Goal: Task Accomplishment & Management: Manage account settings

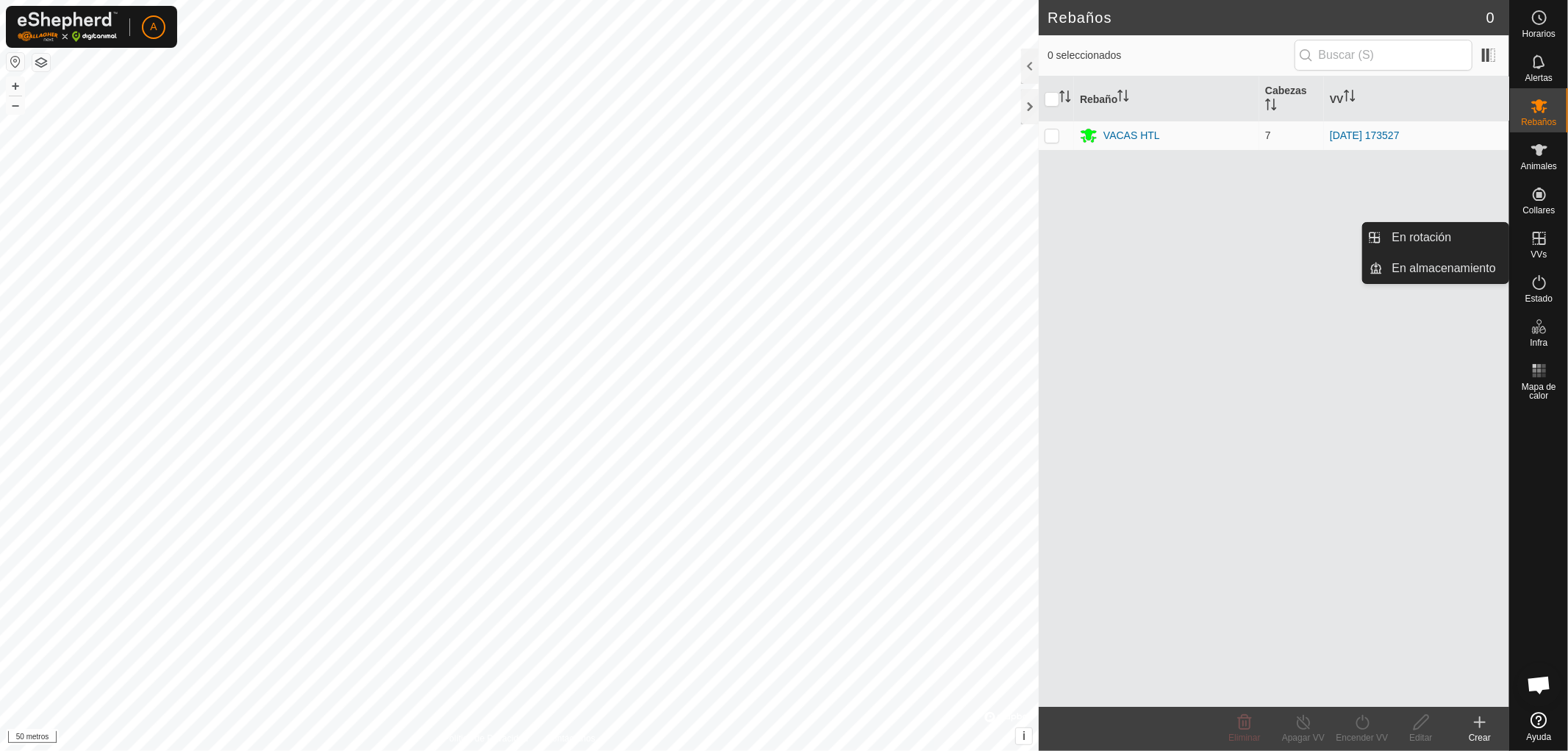
click at [1534, 239] on icon at bounding box center [1539, 238] width 18 height 18
click at [1438, 239] on link "En rotación" at bounding box center [1446, 237] width 126 height 30
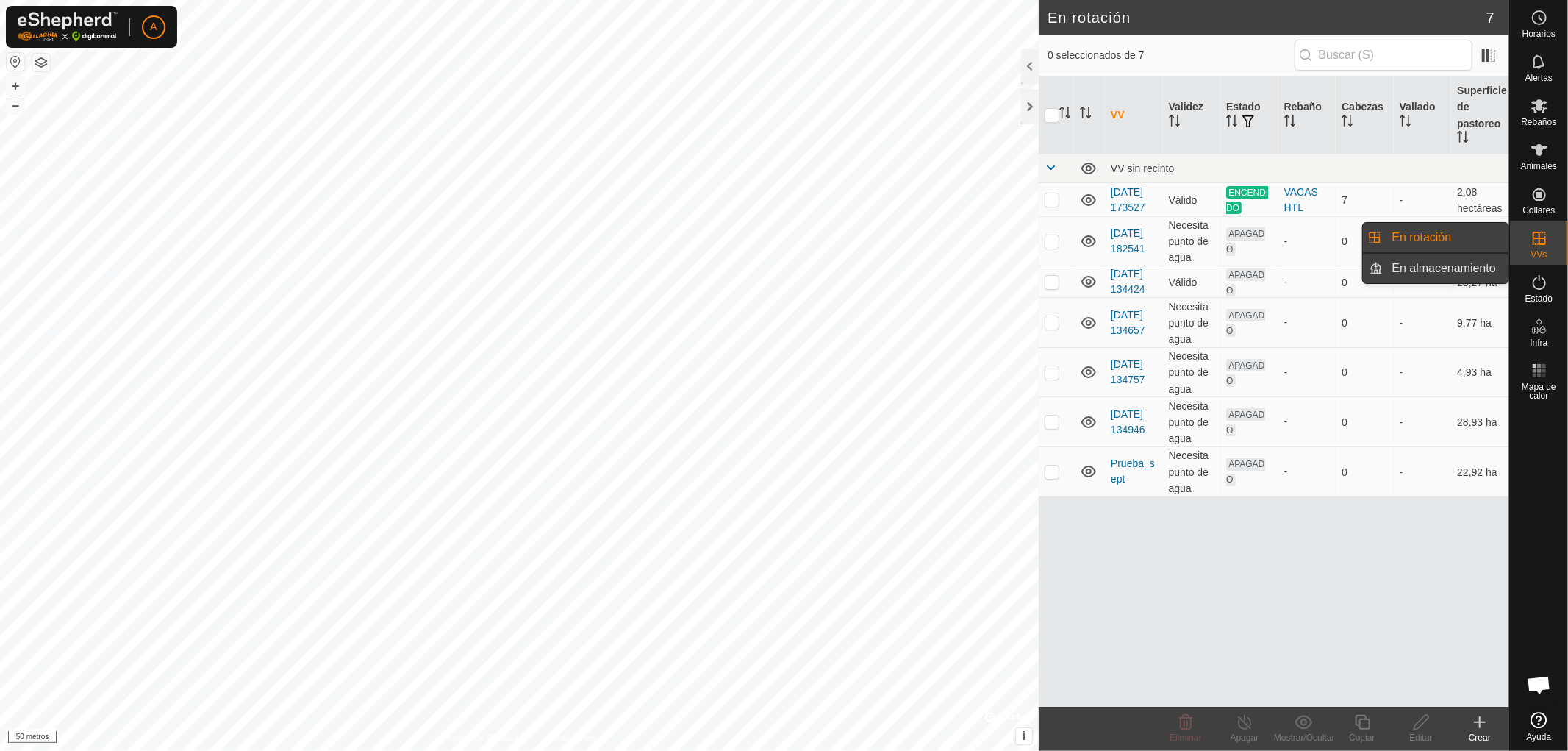
click at [1437, 266] on link "En almacenamiento" at bounding box center [1446, 268] width 126 height 30
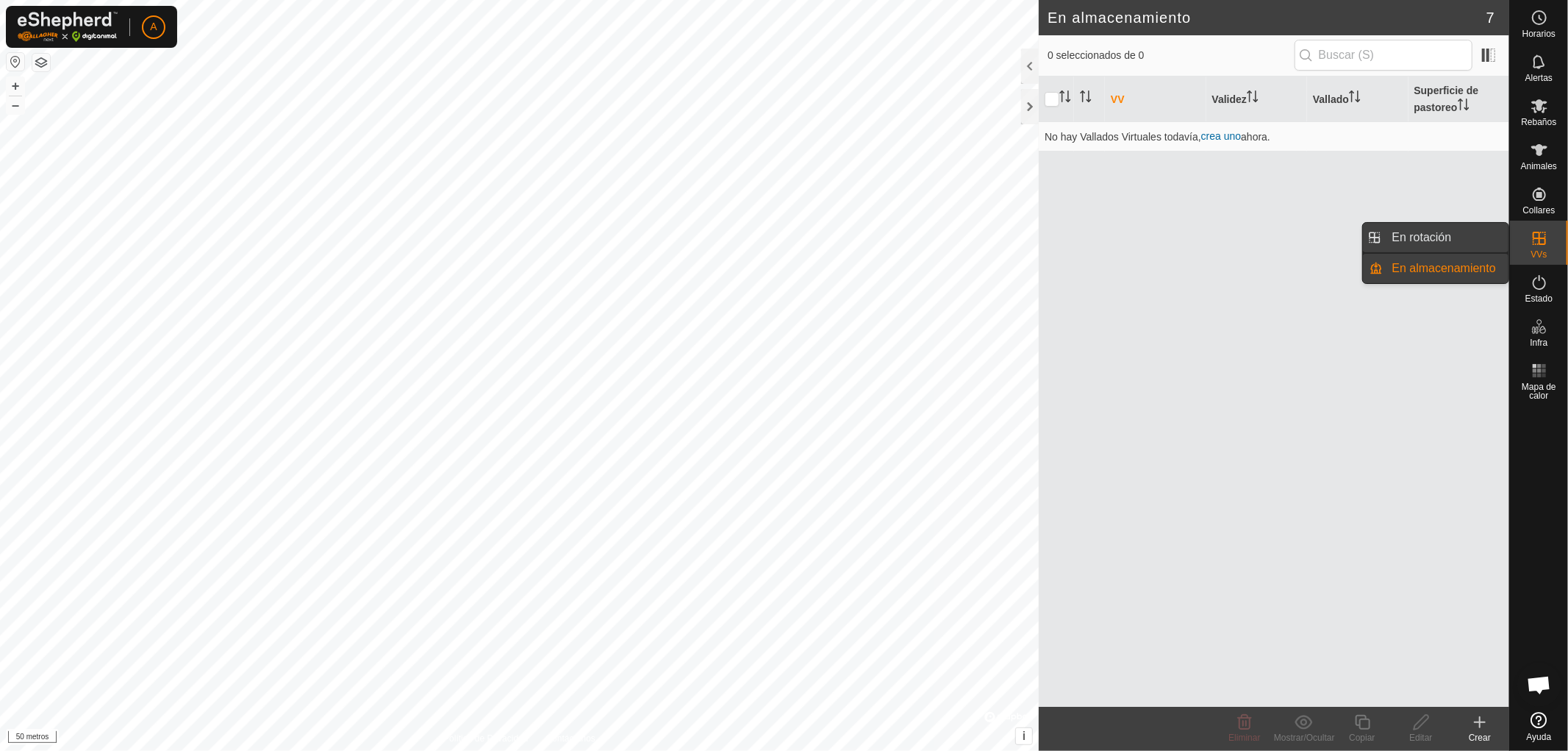
click at [1436, 233] on link "En rotación" at bounding box center [1446, 237] width 126 height 30
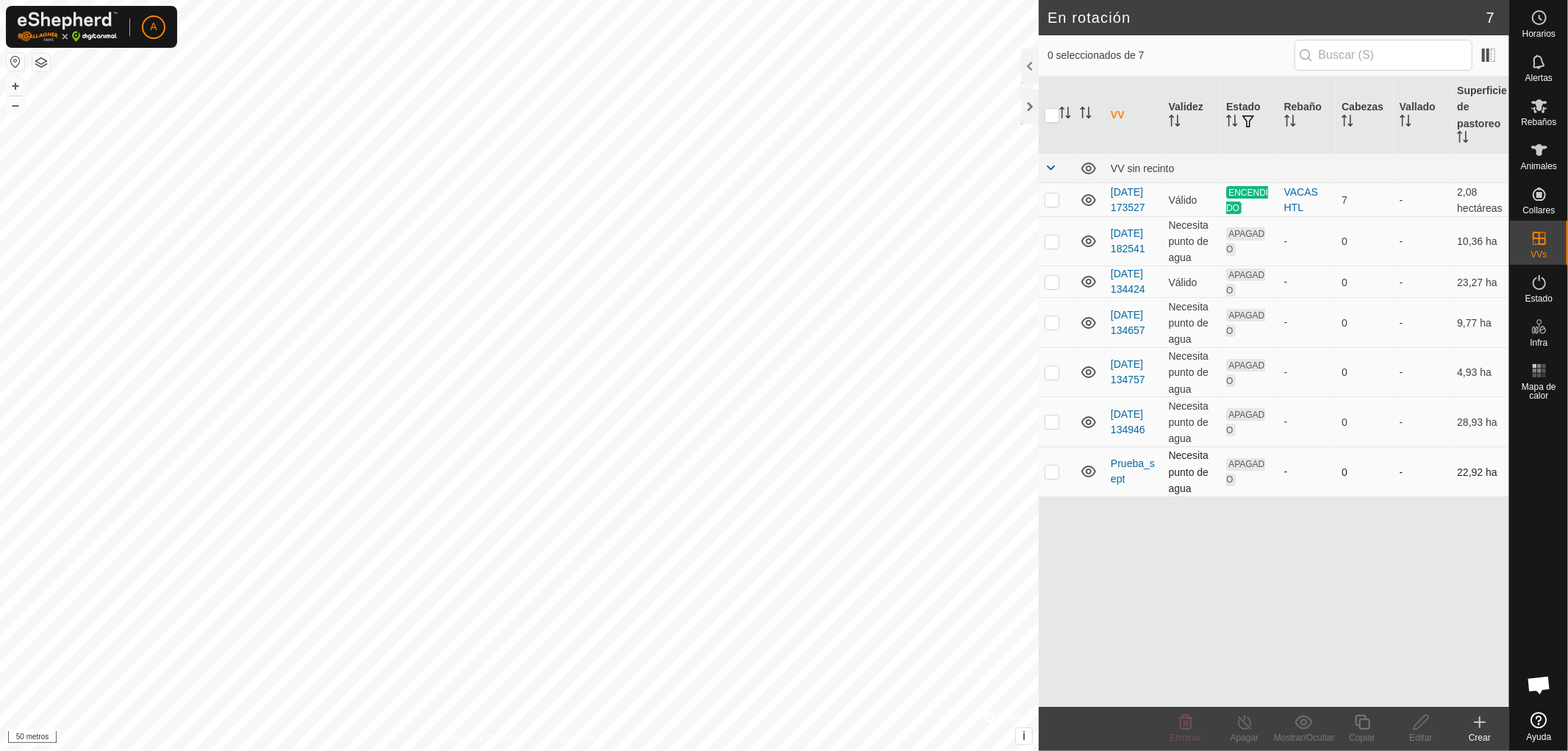
click at [1052, 477] on p-checkbox at bounding box center [1052, 471] width 14 height 12
checkbox input "true"
click at [1090, 480] on icon at bounding box center [1088, 471] width 18 height 18
click at [1089, 475] on icon at bounding box center [1088, 472] width 14 height 6
click at [858, 0] on html "A Horarios Alertas Rebaños Animales Collares VVs Estado Infra Mapa de calor Ayu…" at bounding box center [784, 375] width 1568 height 751
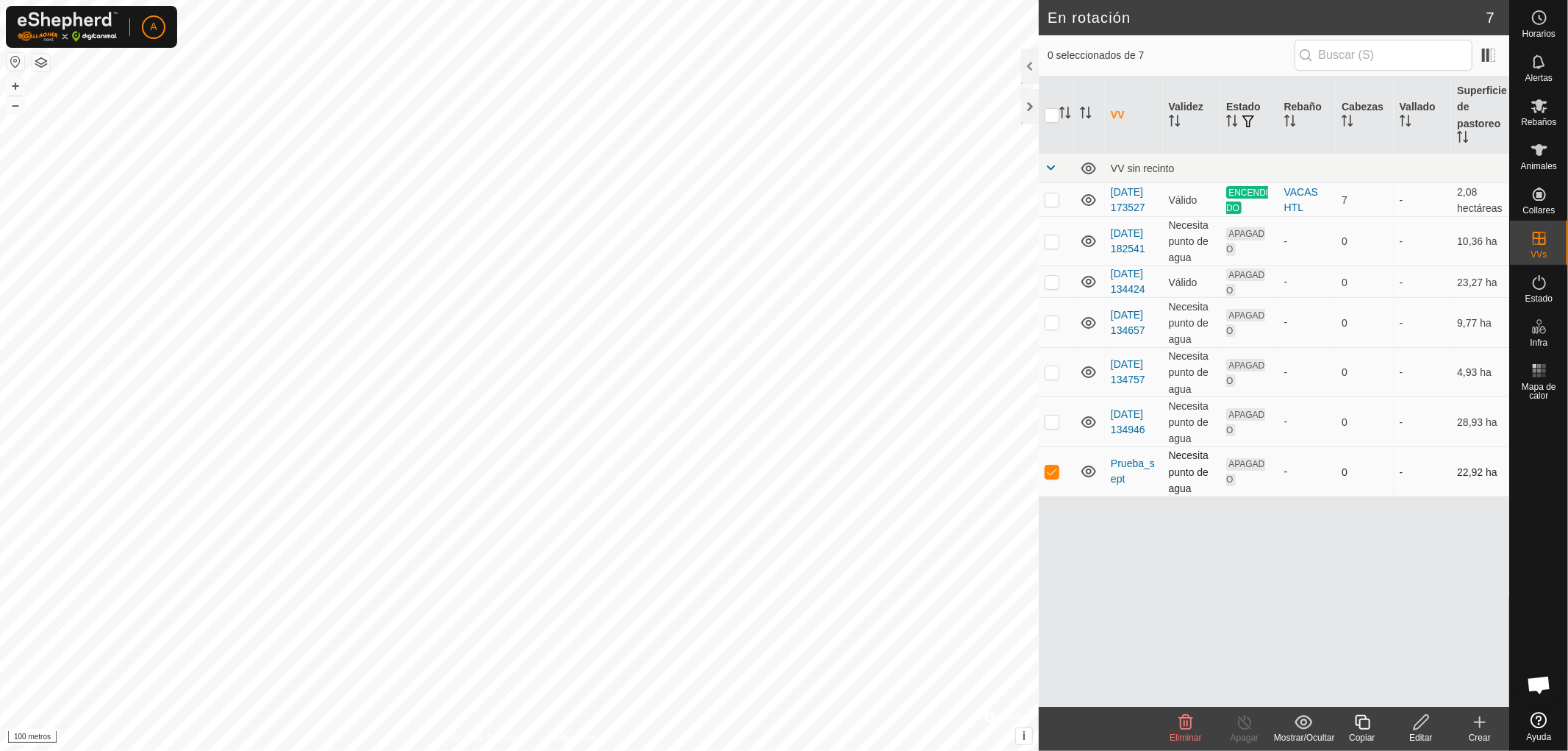
click at [1420, 728] on icon at bounding box center [1421, 721] width 19 height 18
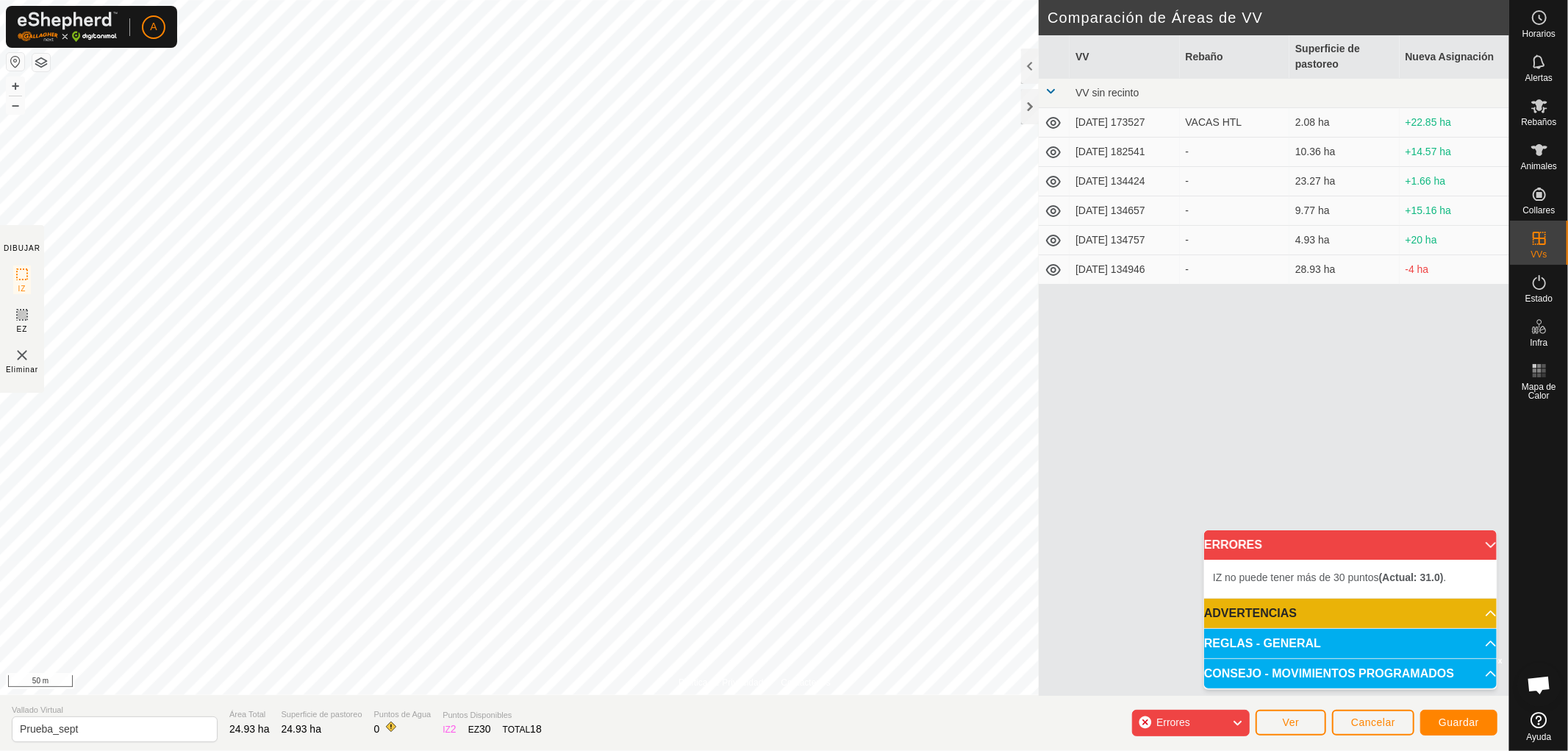
click at [417, 750] on html "A Horarios Alertas Rebaños Animales Collares VVs Estado Infra Mapa de Calor Ayu…" at bounding box center [784, 375] width 1568 height 751
click at [393, 750] on html "A Horarios Alertas Rebaños Animales Collares VVs Estado Infra Mapa de Calor Ayu…" at bounding box center [784, 375] width 1568 height 751
click at [376, 750] on html "A Horarios Alertas Rebaños Animales Collares VVs Estado Infra Mapa de Calor Ayu…" at bounding box center [784, 375] width 1568 height 751
click at [442, 750] on html "A Horarios Alertas Rebaños Animales Collares VVs Estado Infra Mapa de Calor Ayu…" at bounding box center [784, 375] width 1568 height 751
click at [615, 743] on div "Política de Privacidad Contáctenos Estado: APAGADO Tipo: Zona de Inclusión + – …" at bounding box center [754, 375] width 1509 height 751
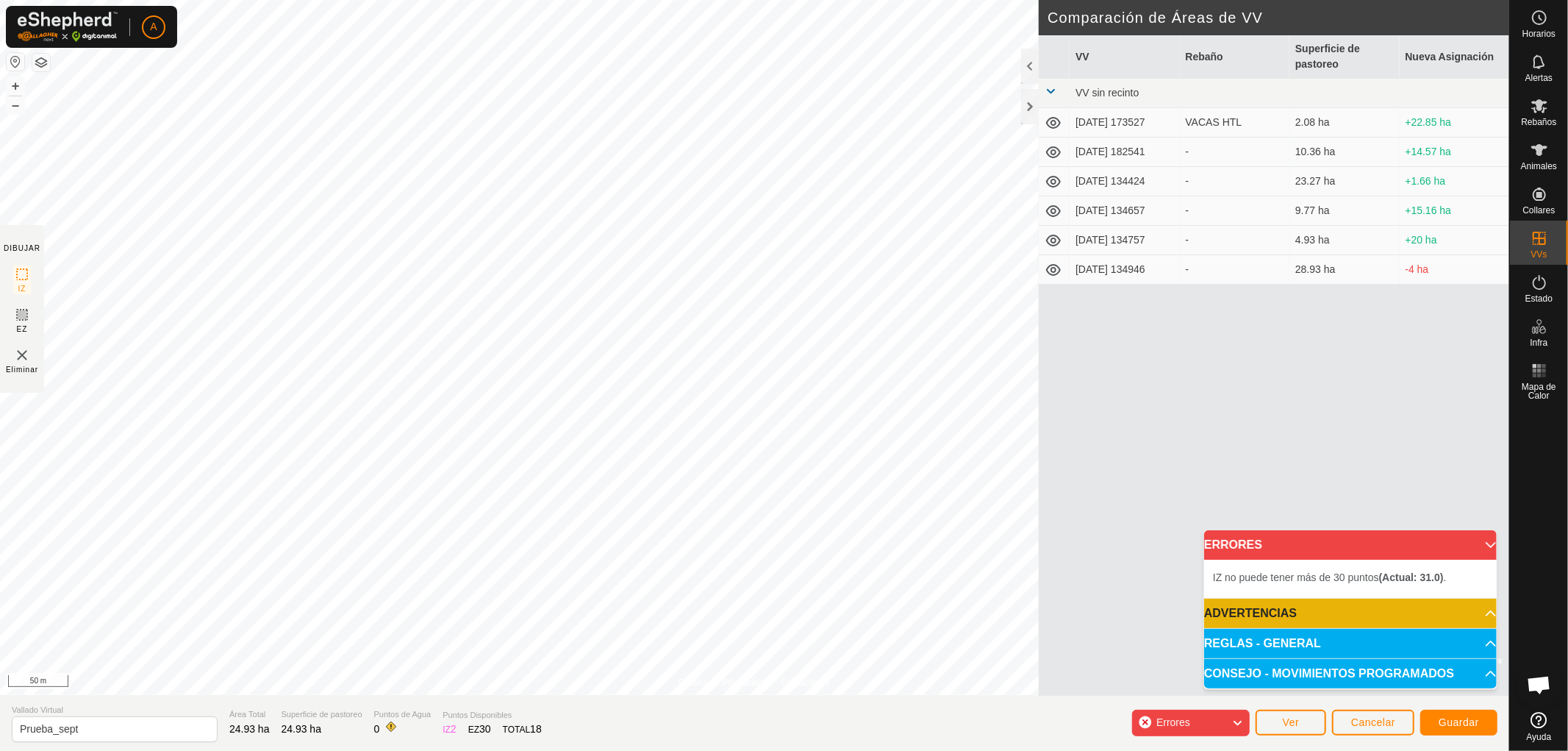
click at [393, 750] on html "A Horarios Alertas Rebaños Animales Collares VVs Estado Infra Mapa de Calor Ayu…" at bounding box center [784, 375] width 1568 height 751
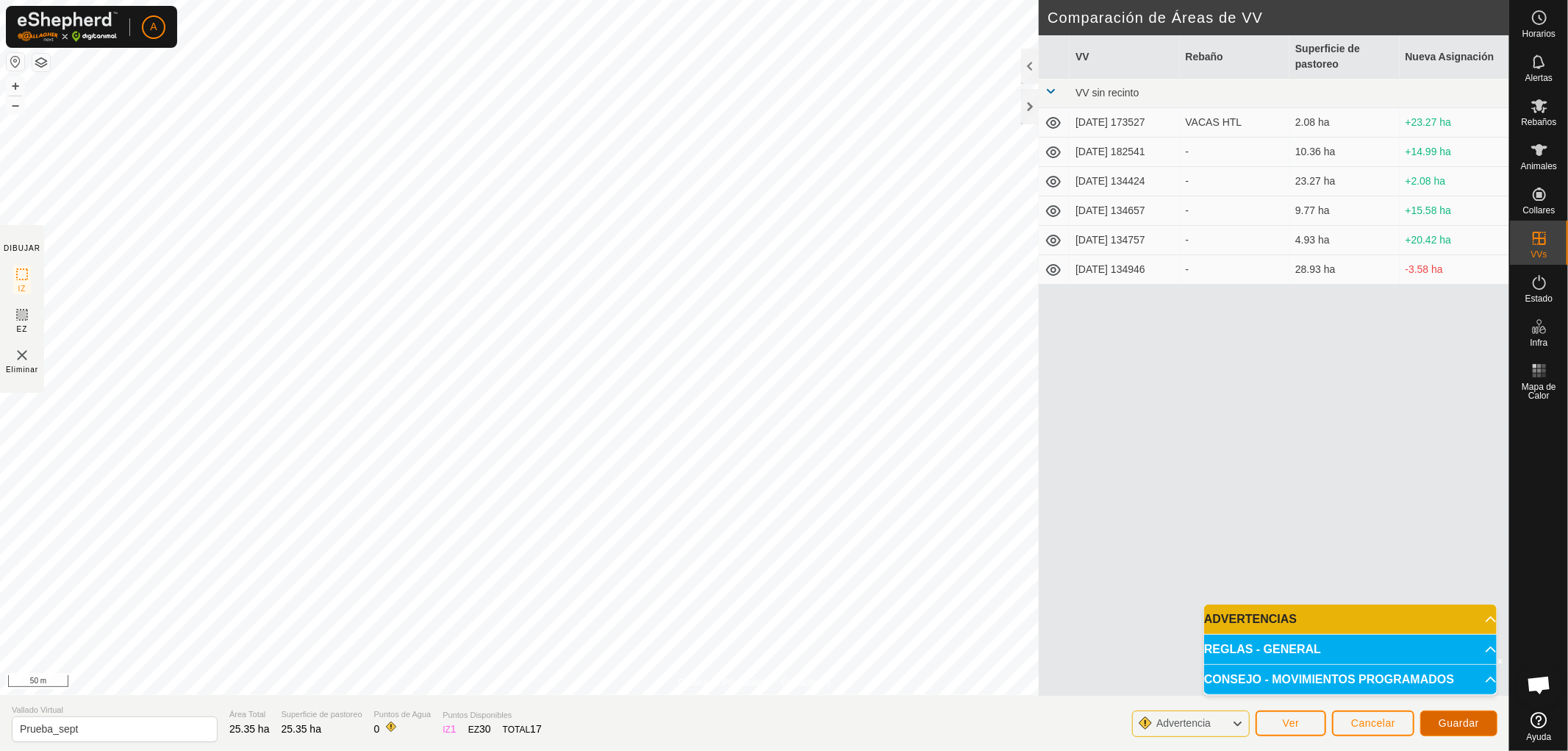
click at [1471, 722] on span "Guardar" at bounding box center [1458, 722] width 40 height 12
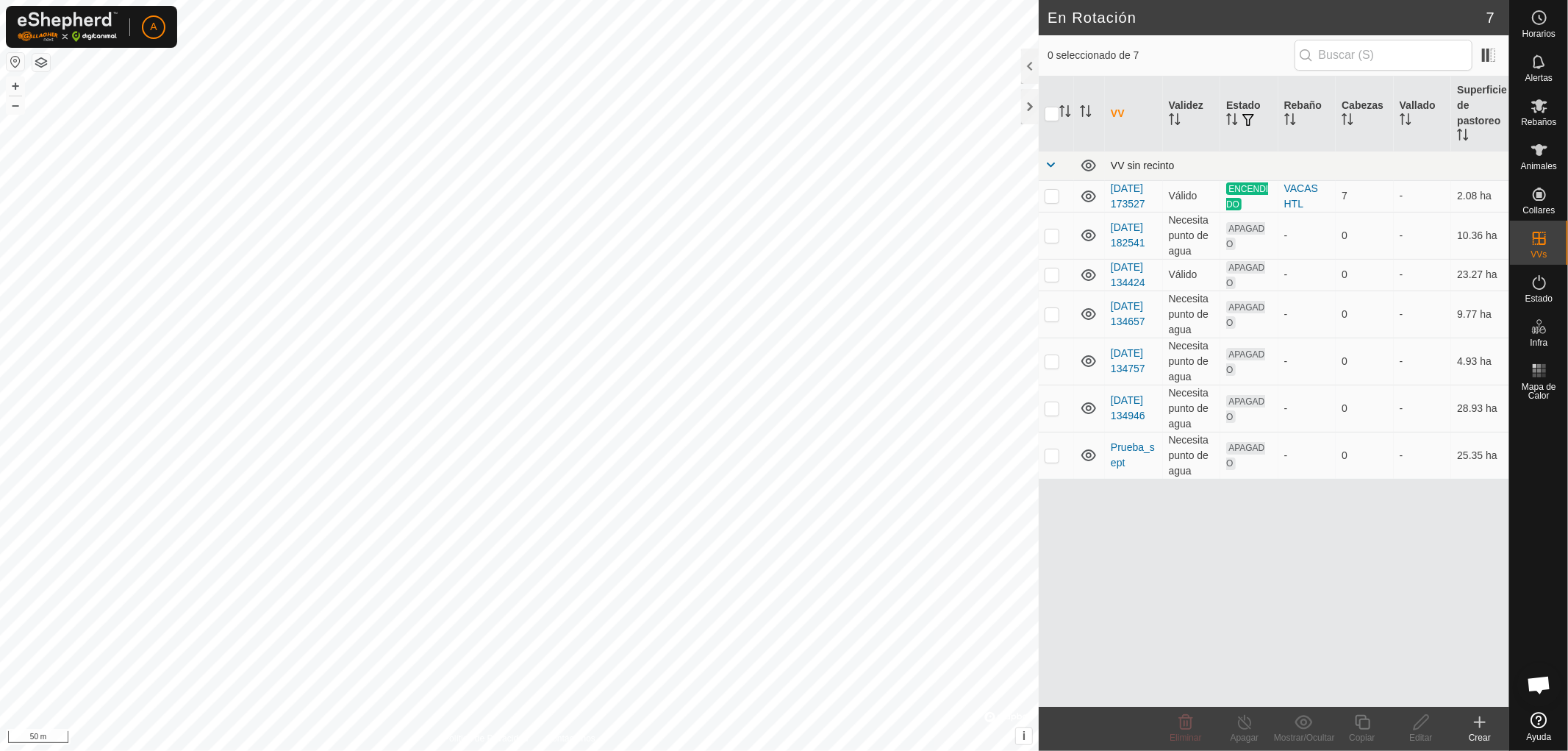
click at [1126, 167] on div "En Rotación 7 0 seleccionado de 7 VV Validez Estado Rebaño Cabezas Vallado Supe…" at bounding box center [754, 375] width 1509 height 751
checkbox input "true"
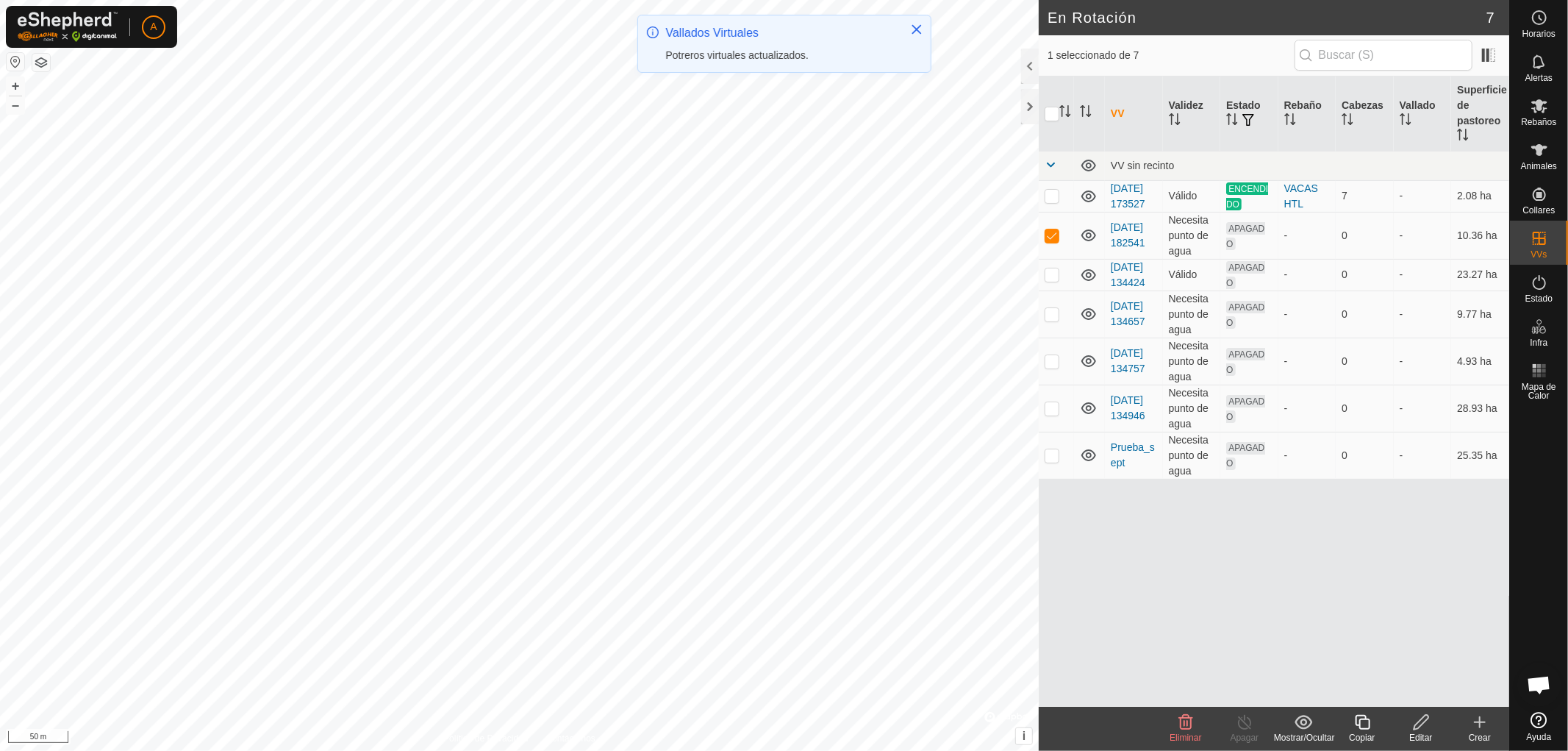
click at [1084, 0] on html "A Horarios Alertas Rebaños Animales Collares VVs Estado Infra Mapa de Calor Ayu…" at bounding box center [784, 375] width 1568 height 751
click at [1039, 0] on html "A Horarios Alertas Rebaños Animales Collares VVs Estado Infra Mapa de Calor Ayu…" at bounding box center [784, 375] width 1568 height 751
checkbox input "false"
checkbox input "true"
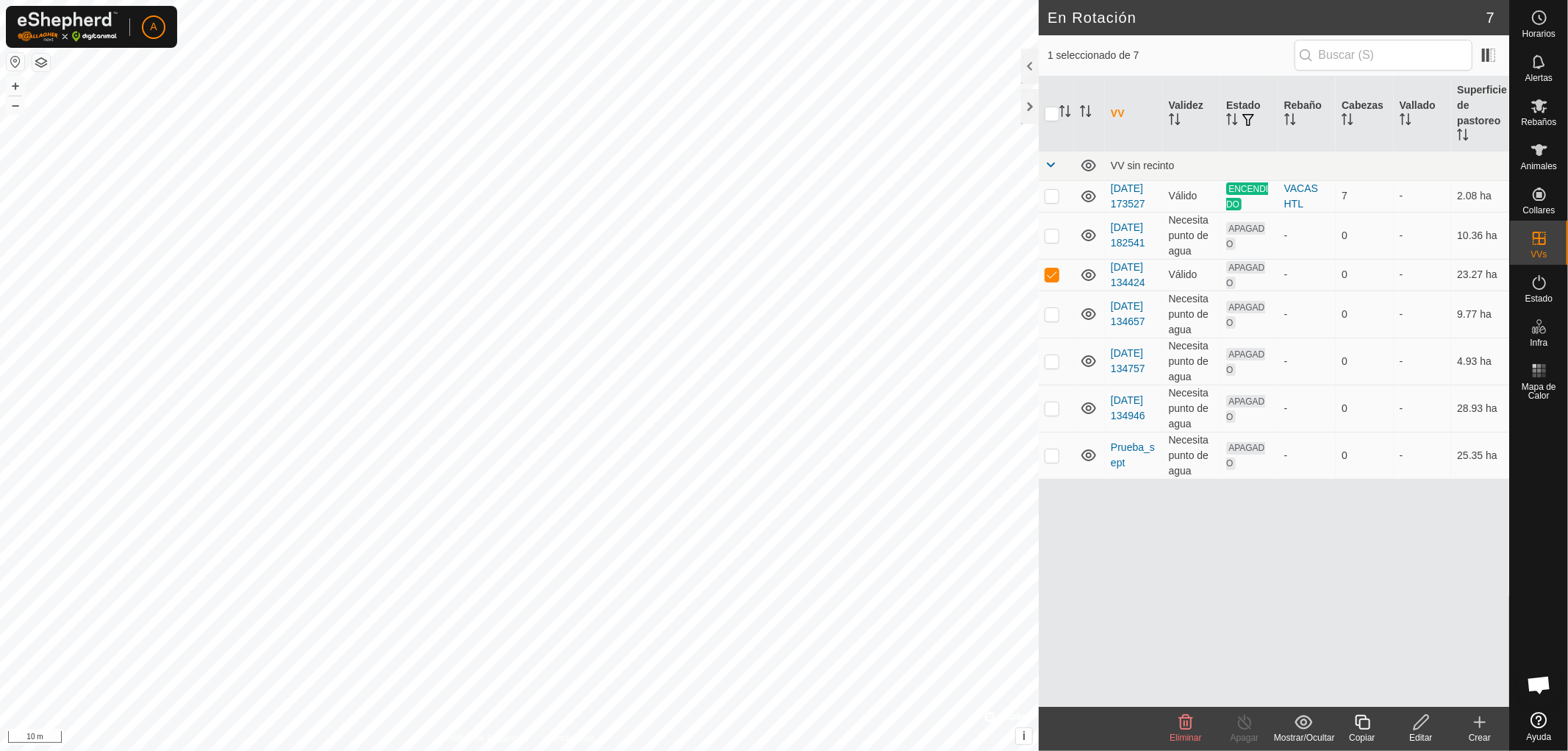
click at [1423, 727] on icon at bounding box center [1421, 721] width 19 height 18
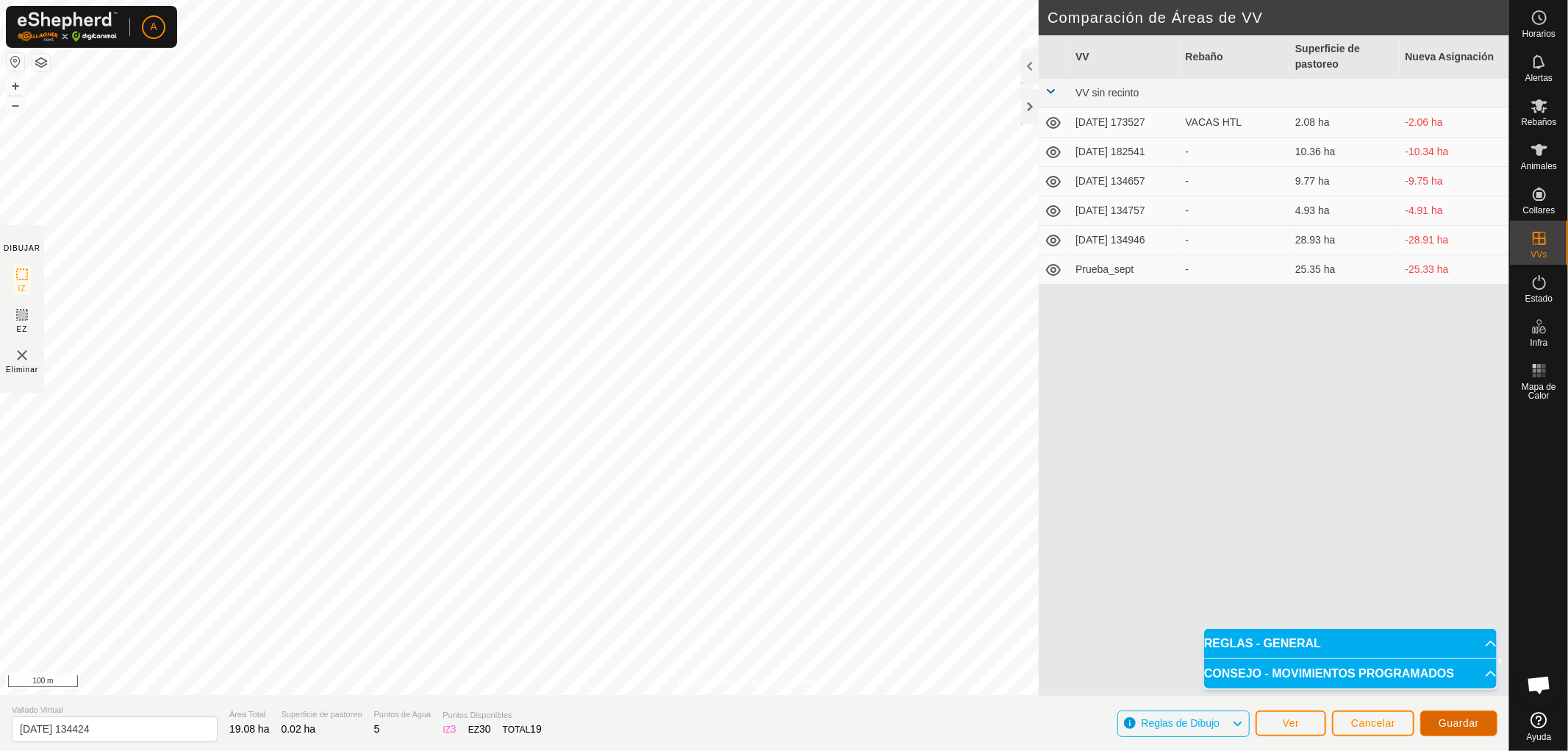
click at [1460, 722] on span "Guardar" at bounding box center [1458, 722] width 40 height 12
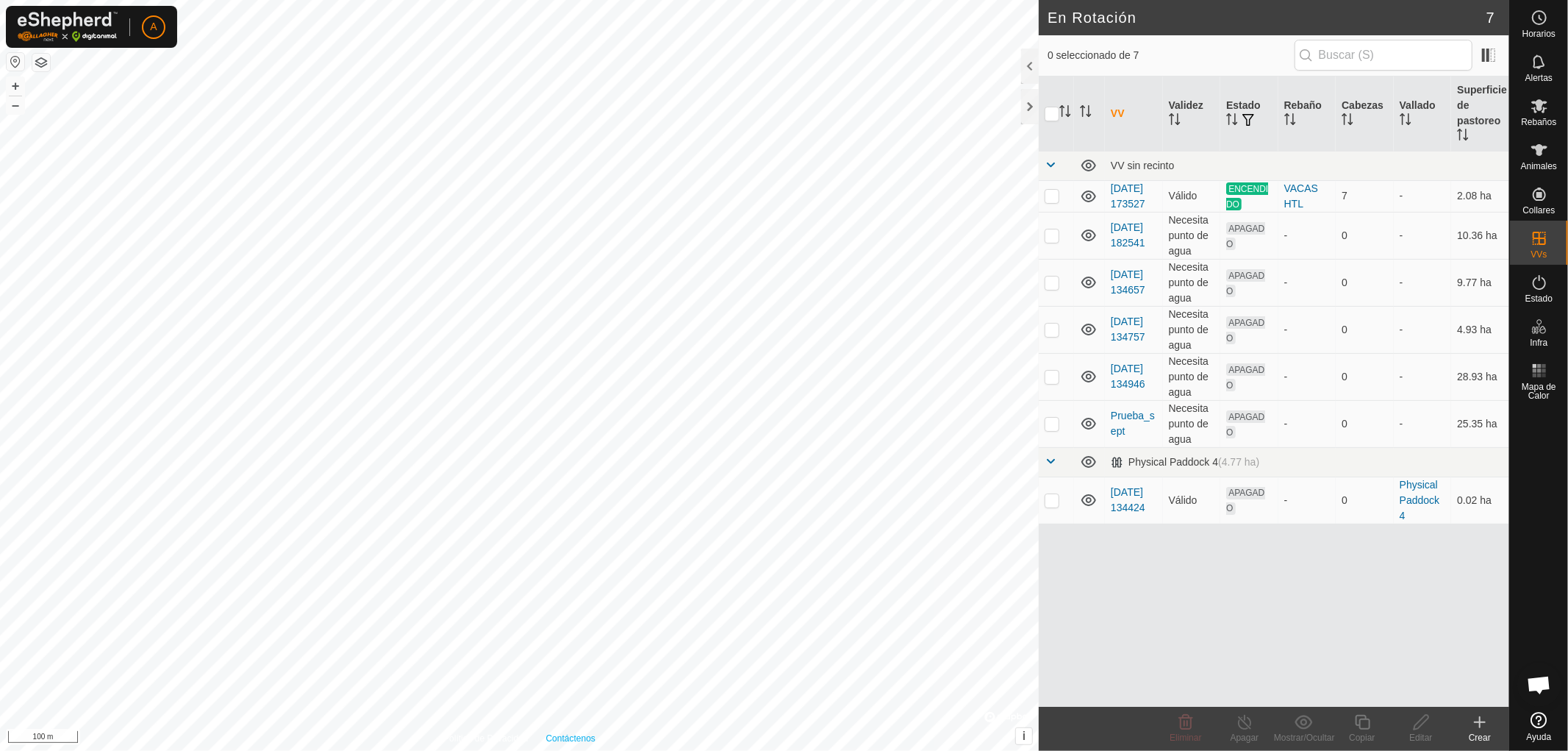
click at [574, 733] on div "Política de Privacidad Contáctenos Estado: APAGADO Tipo: Zona de Inclusión + – …" at bounding box center [519, 375] width 1039 height 751
click at [1052, 429] on p-checkbox at bounding box center [1052, 423] width 14 height 12
checkbox input "true"
click at [1419, 731] on div "Editar" at bounding box center [1421, 738] width 59 height 13
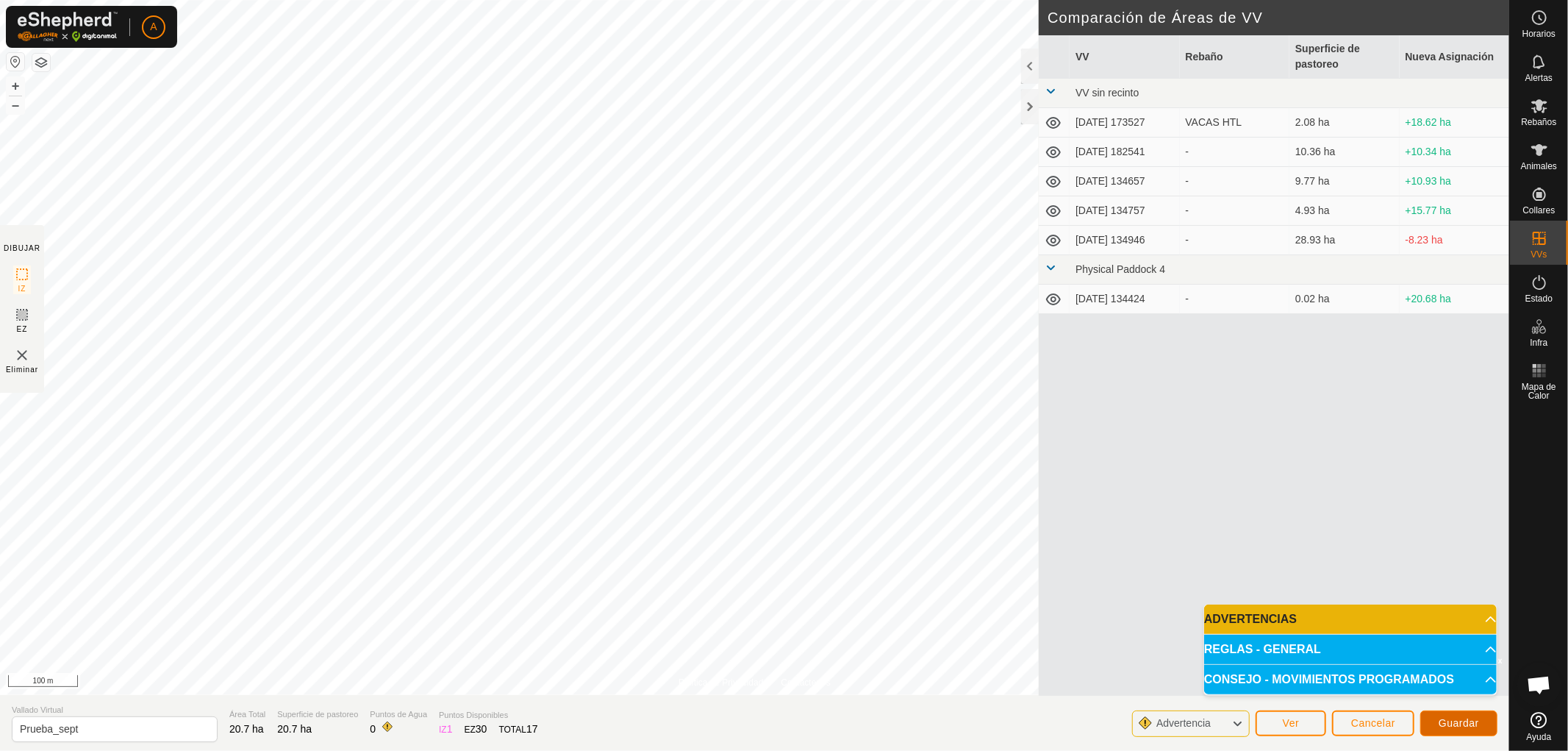
click at [1466, 717] on span "Guardar" at bounding box center [1458, 722] width 40 height 12
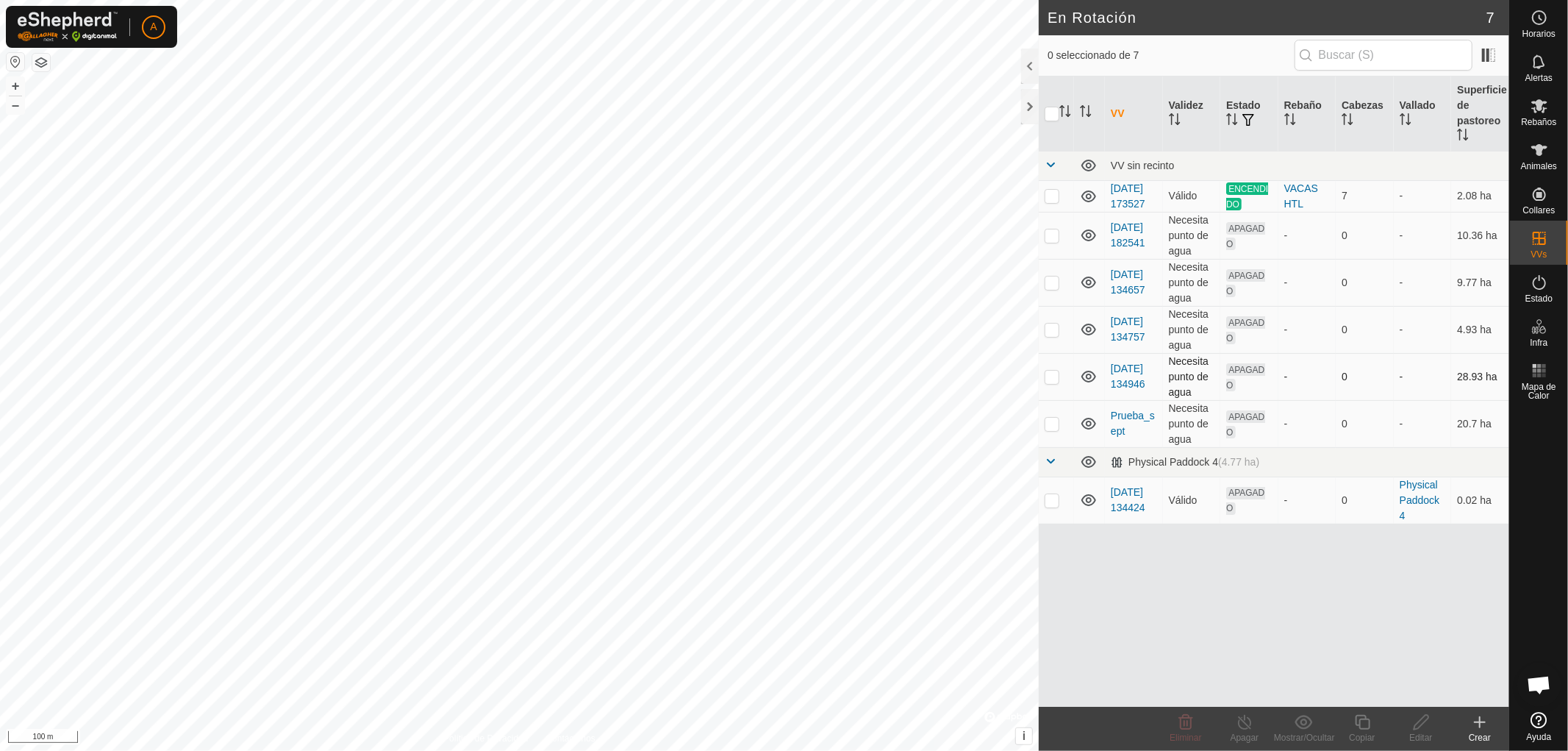
click at [1082, 384] on div "En Rotación 7 0 seleccionado de 7 VV Validez Estado Rebaño Cabezas Vallado Supe…" at bounding box center [754, 375] width 1509 height 751
checkbox input "false"
checkbox input "true"
click at [510, 744] on div "Política de Privacidad Contáctenos Prueba_sept Estado: APAGADO Tipo: Zona de In…" at bounding box center [519, 375] width 1039 height 751
click at [420, 750] on html "A Horarios Alertas Rebaños Animales Collares VVs Estado Infra Mapa de Calor Ayu…" at bounding box center [784, 375] width 1568 height 751
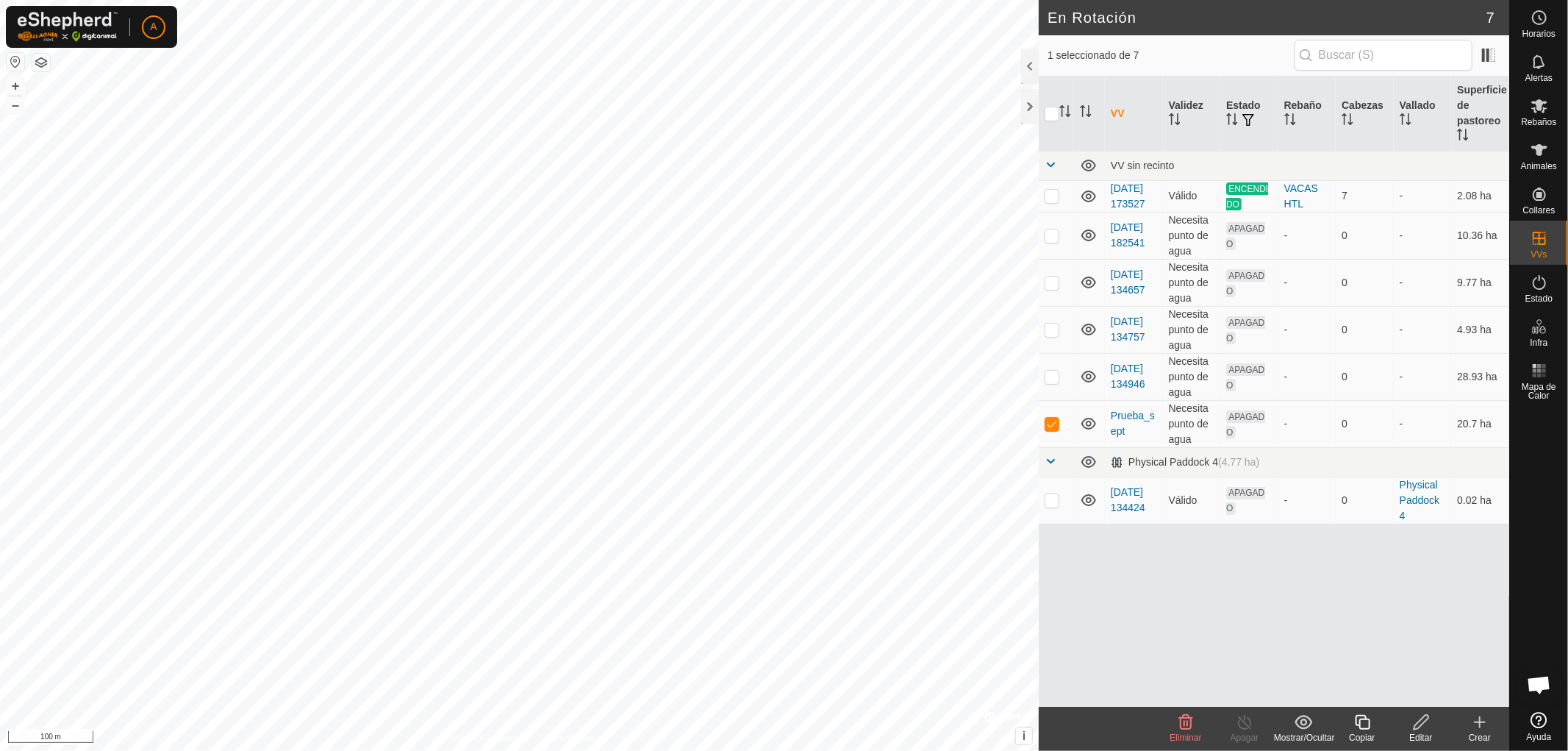
click at [346, 750] on html "A Horarios Alertas Rebaños Animales Collares VVs Estado Infra Mapa de Calor Ayu…" at bounding box center [784, 375] width 1568 height 751
click at [563, 0] on html "A Horarios Alertas Rebaños Animales Collares VVs Estado Infra Mapa de Calor Ayu…" at bounding box center [784, 375] width 1568 height 751
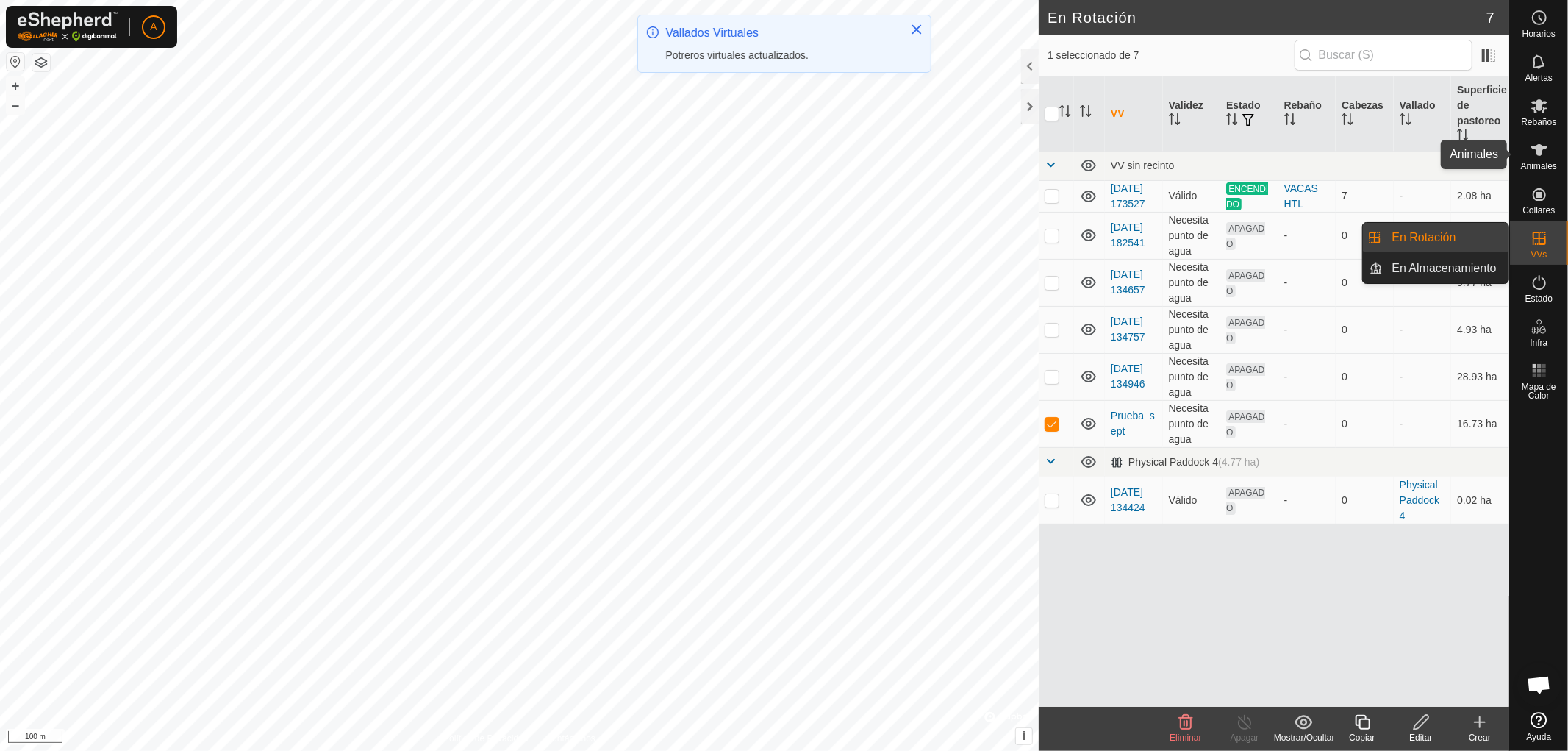
click at [1542, 148] on icon at bounding box center [1539, 150] width 16 height 12
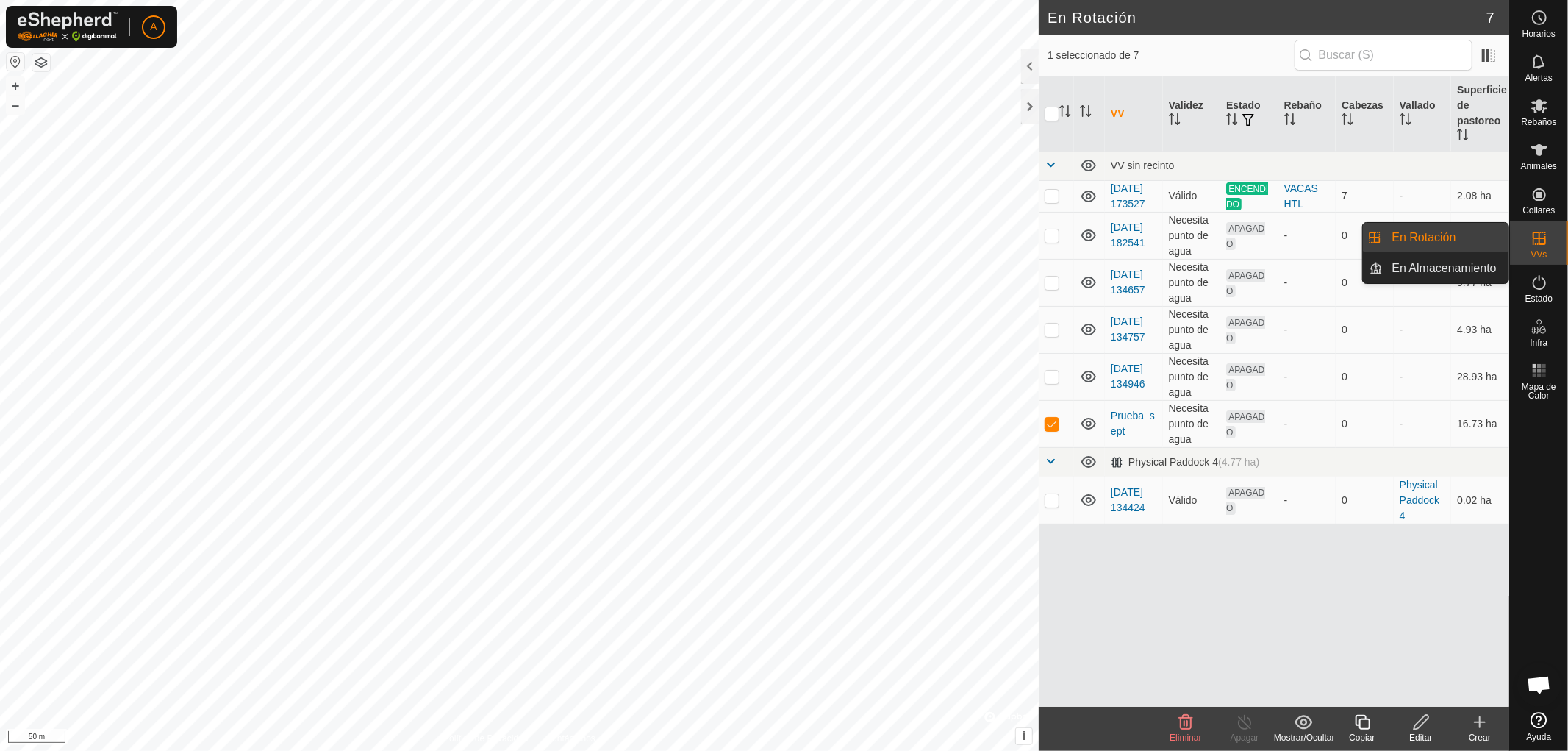
click at [1474, 237] on link "En Rotación" at bounding box center [1446, 237] width 126 height 30
click at [1540, 100] on icon at bounding box center [1539, 106] width 16 height 14
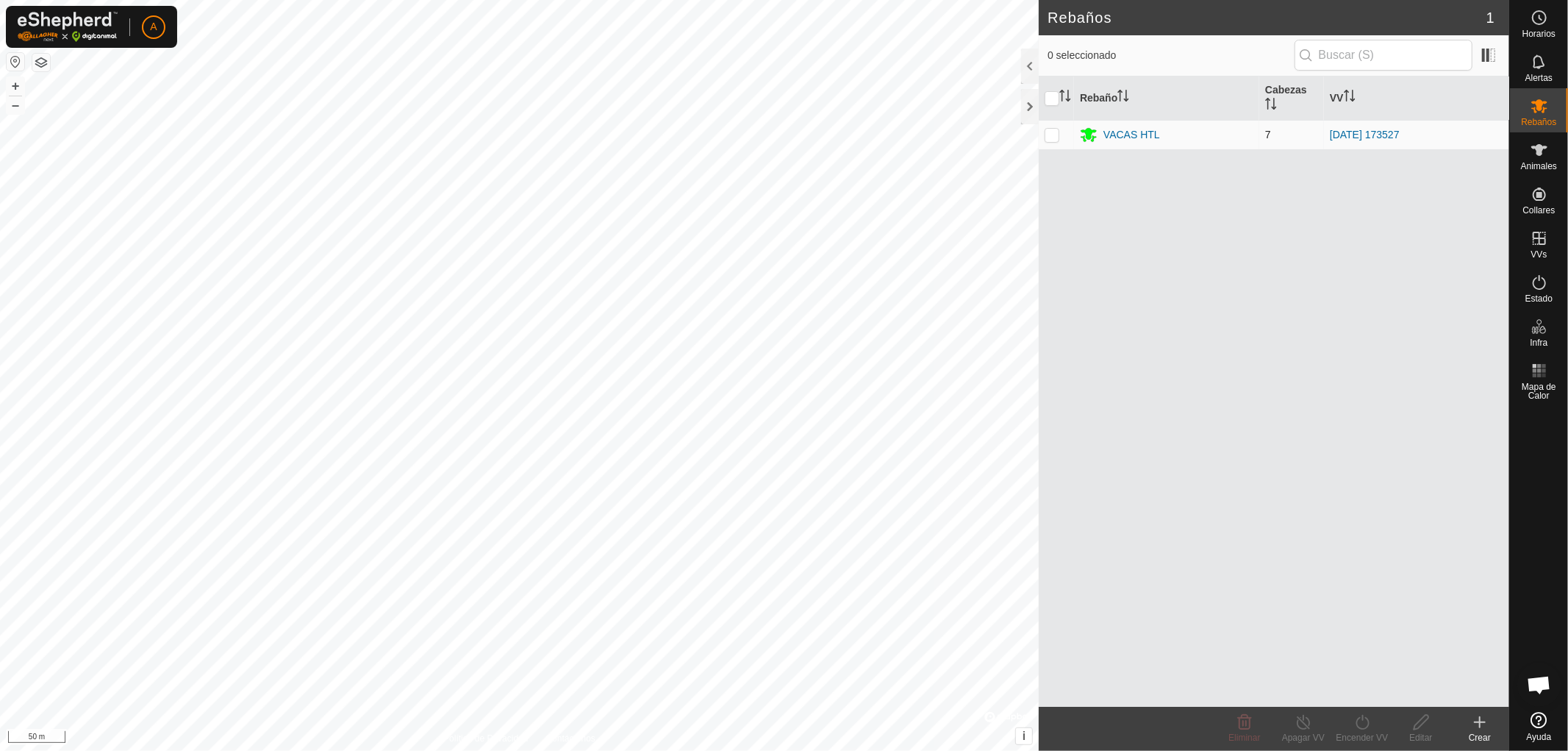
click at [1052, 140] on p-checkbox at bounding box center [1052, 135] width 14 height 12
checkbox input "true"
click at [1048, 136] on p-checkbox at bounding box center [1052, 135] width 14 height 12
checkbox input "false"
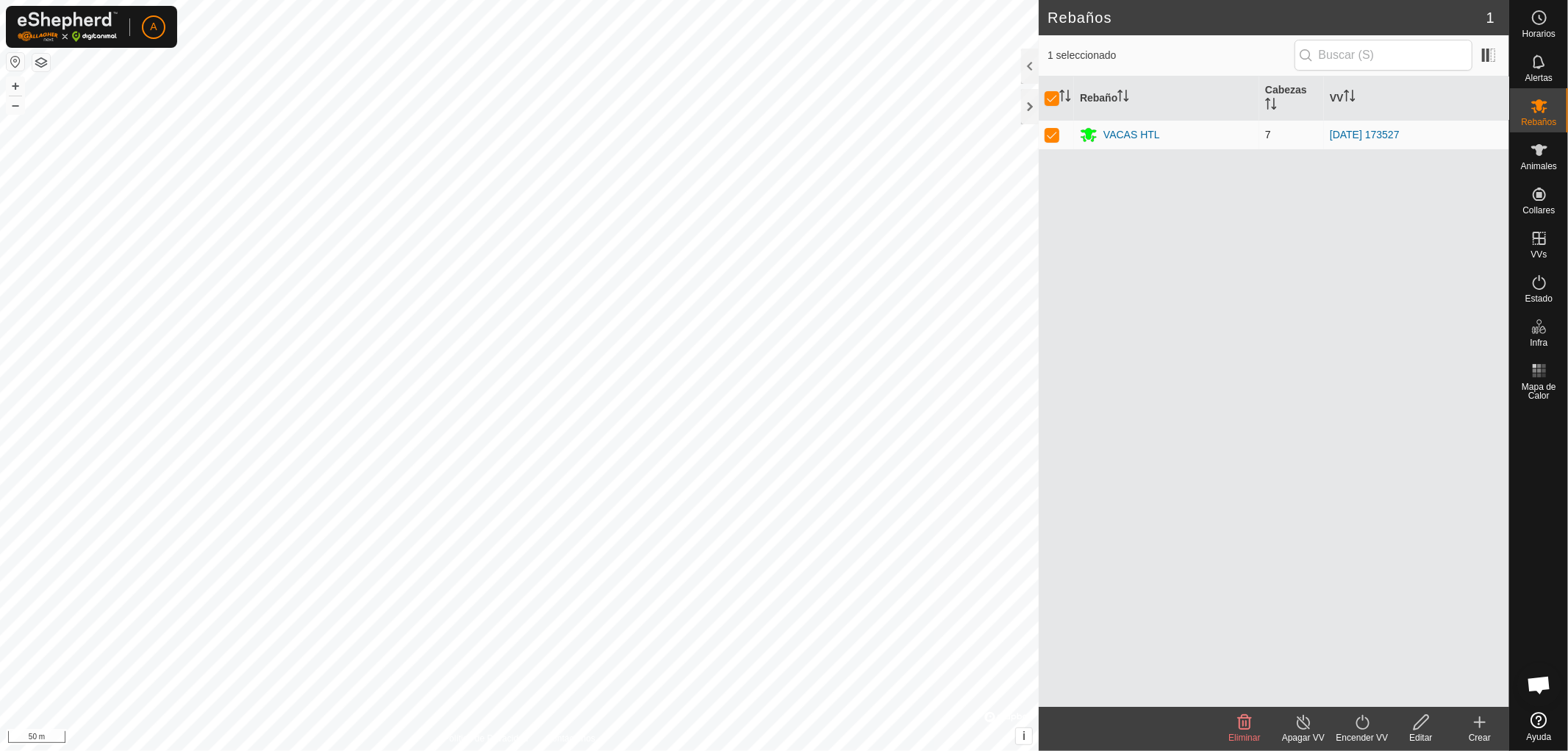
checkbox input "false"
click at [1549, 153] on es-animals-svg-icon at bounding box center [1539, 150] width 26 height 24
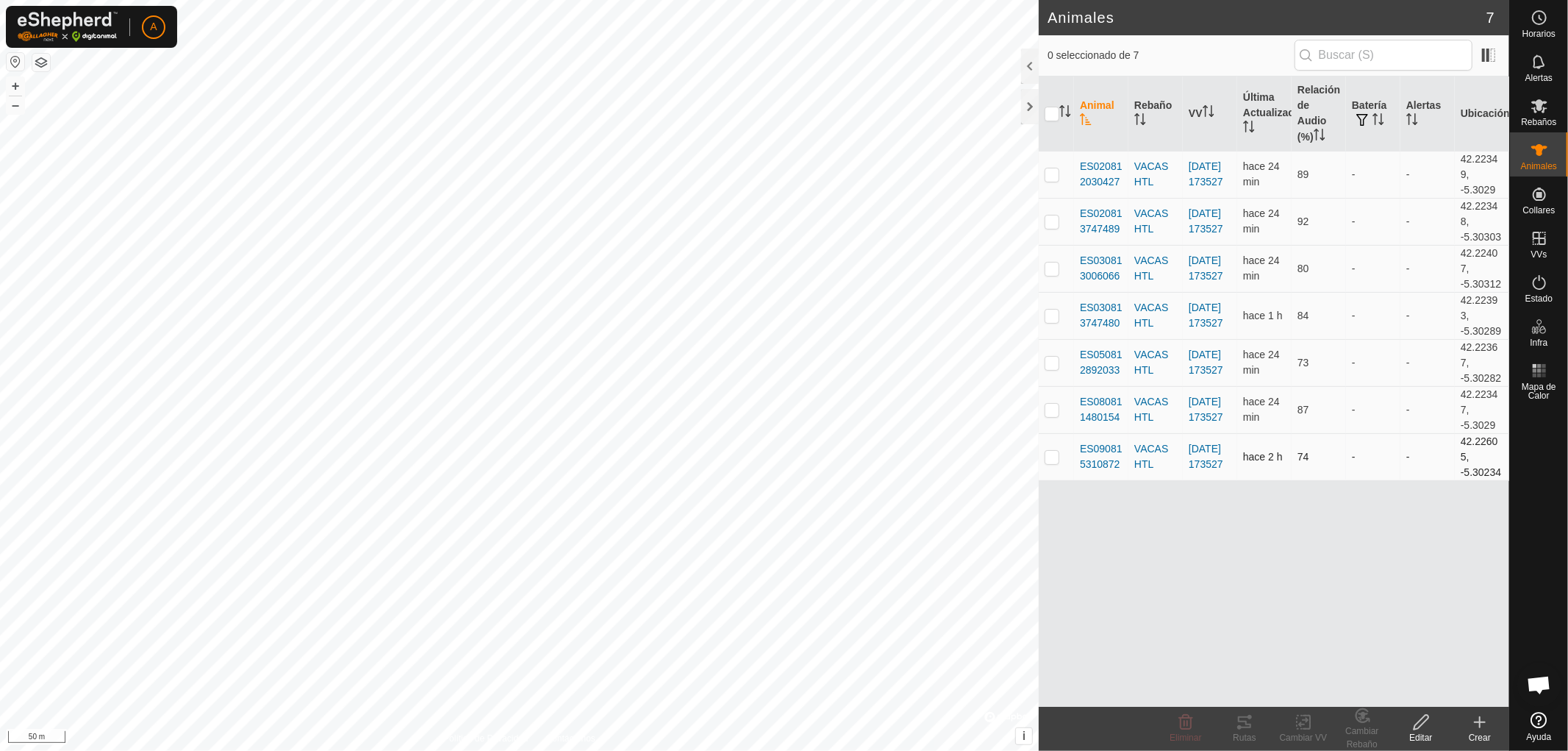
click at [1049, 458] on p-checkbox at bounding box center [1052, 457] width 14 height 12
checkbox input "true"
click at [1243, 727] on icon at bounding box center [1244, 722] width 13 height 12
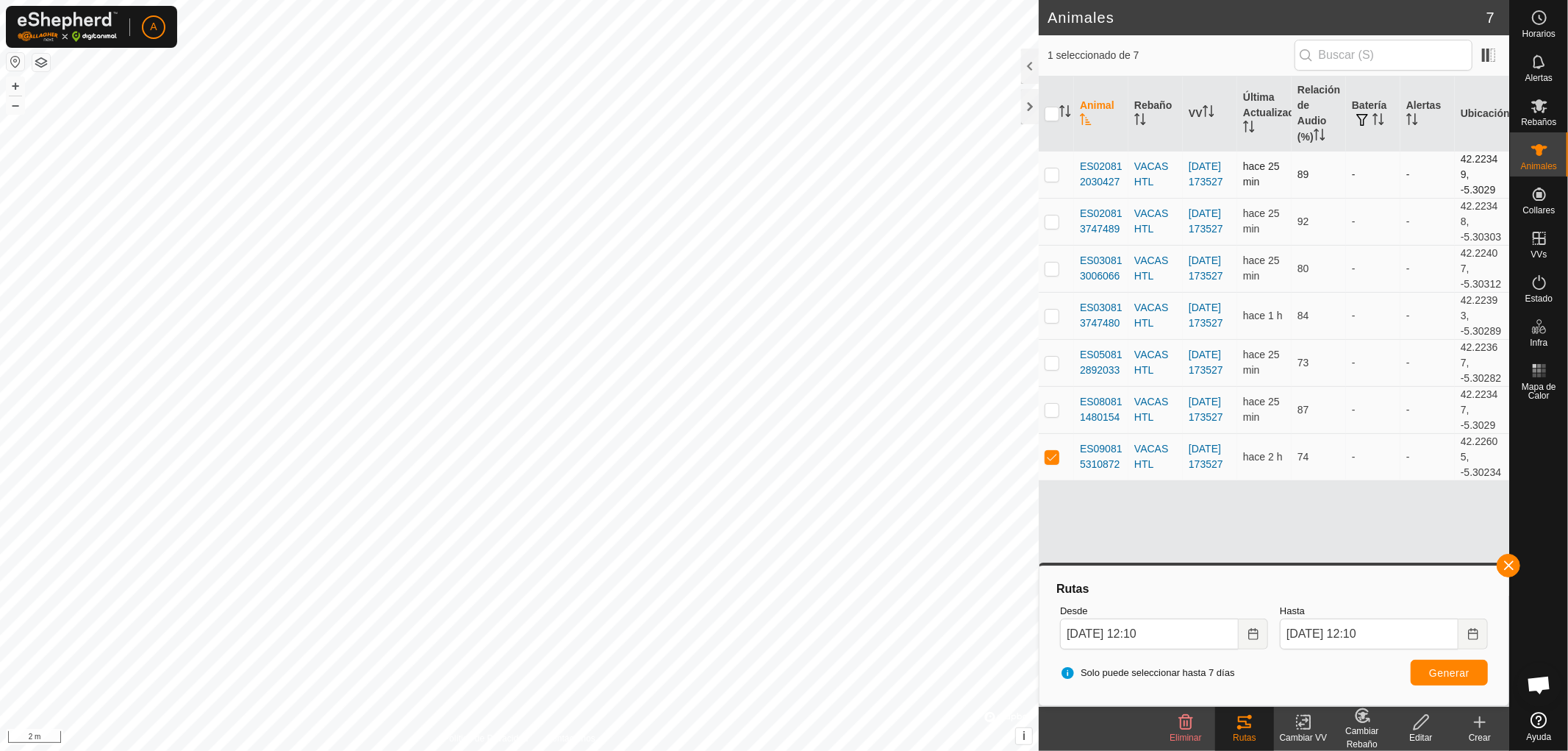
click at [1052, 177] on p-checkbox at bounding box center [1052, 174] width 14 height 12
checkbox input "true"
click at [1051, 456] on p-checkbox at bounding box center [1052, 457] width 14 height 12
checkbox input "false"
click at [1437, 668] on span "Generar" at bounding box center [1449, 673] width 40 height 12
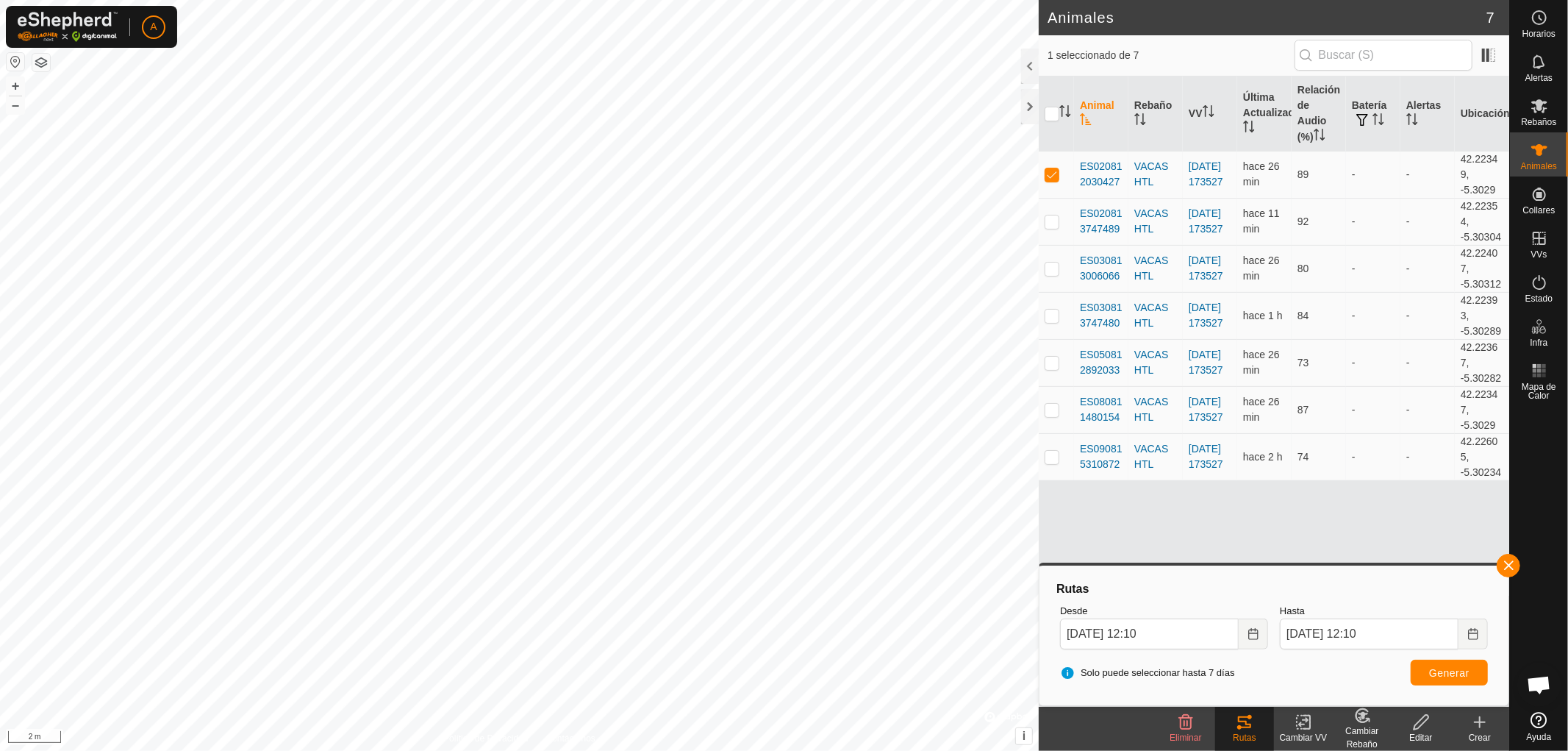
click at [553, 750] on html "A Horarios Alertas Rebaños Animales Collares VVs Estado Infra Mapa de Calor Ayu…" at bounding box center [784, 375] width 1568 height 751
click at [1048, 358] on p-checkbox at bounding box center [1052, 362] width 14 height 12
checkbox input "true"
click at [1051, 176] on p-checkbox at bounding box center [1052, 174] width 14 height 12
checkbox input "false"
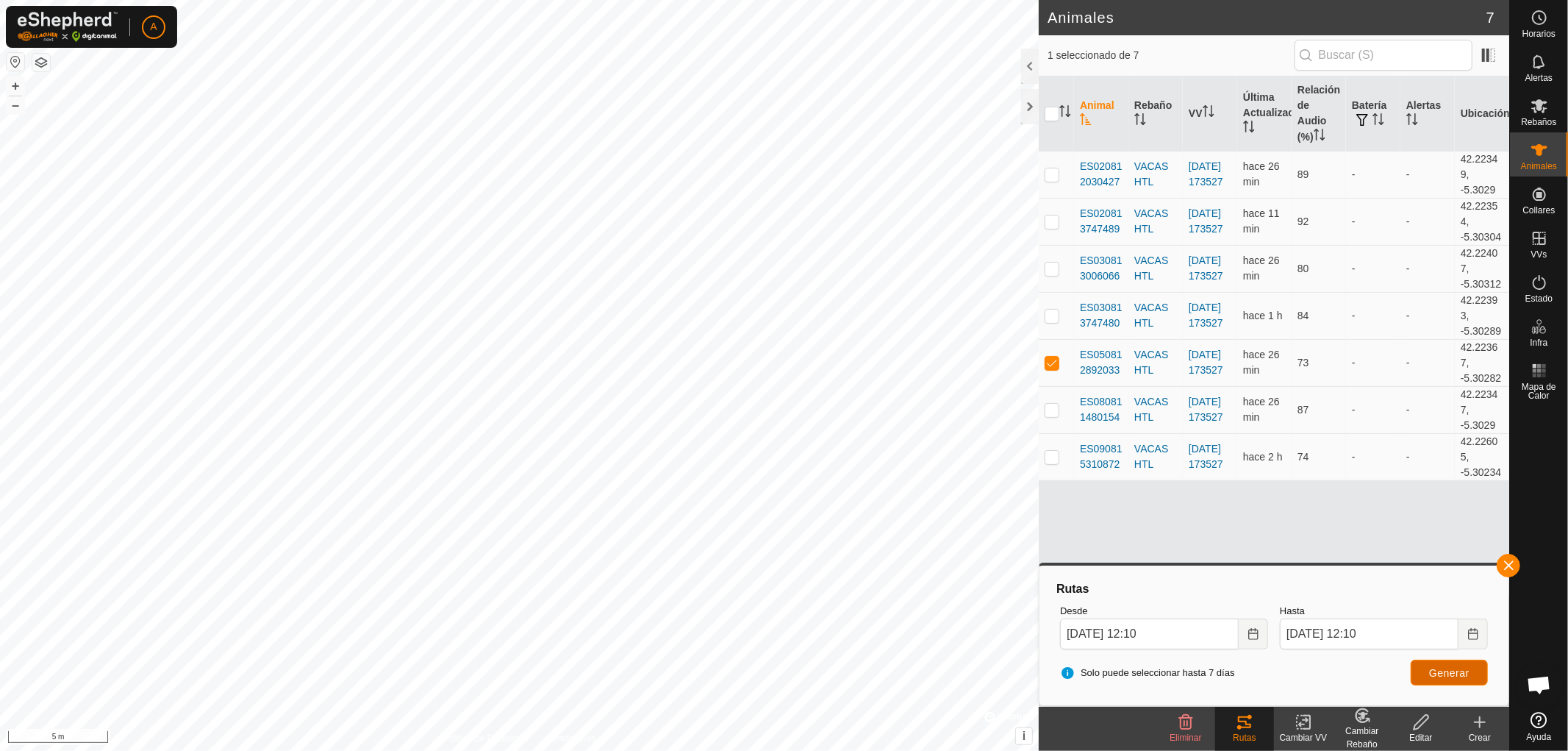
click at [1444, 668] on span "Generar" at bounding box center [1449, 673] width 40 height 12
click at [353, 750] on html "A Horarios Alertas Rebaños Animales Collares VVs Estado Infra Mapa de Calor Ayu…" at bounding box center [784, 375] width 1568 height 751
click at [471, 750] on html "A Horarios Alertas Rebaños Animales Collares VVs Estado Infra Mapa de Calor Ayu…" at bounding box center [784, 375] width 1568 height 751
click at [1056, 265] on p-checkbox at bounding box center [1052, 268] width 14 height 12
checkbox input "true"
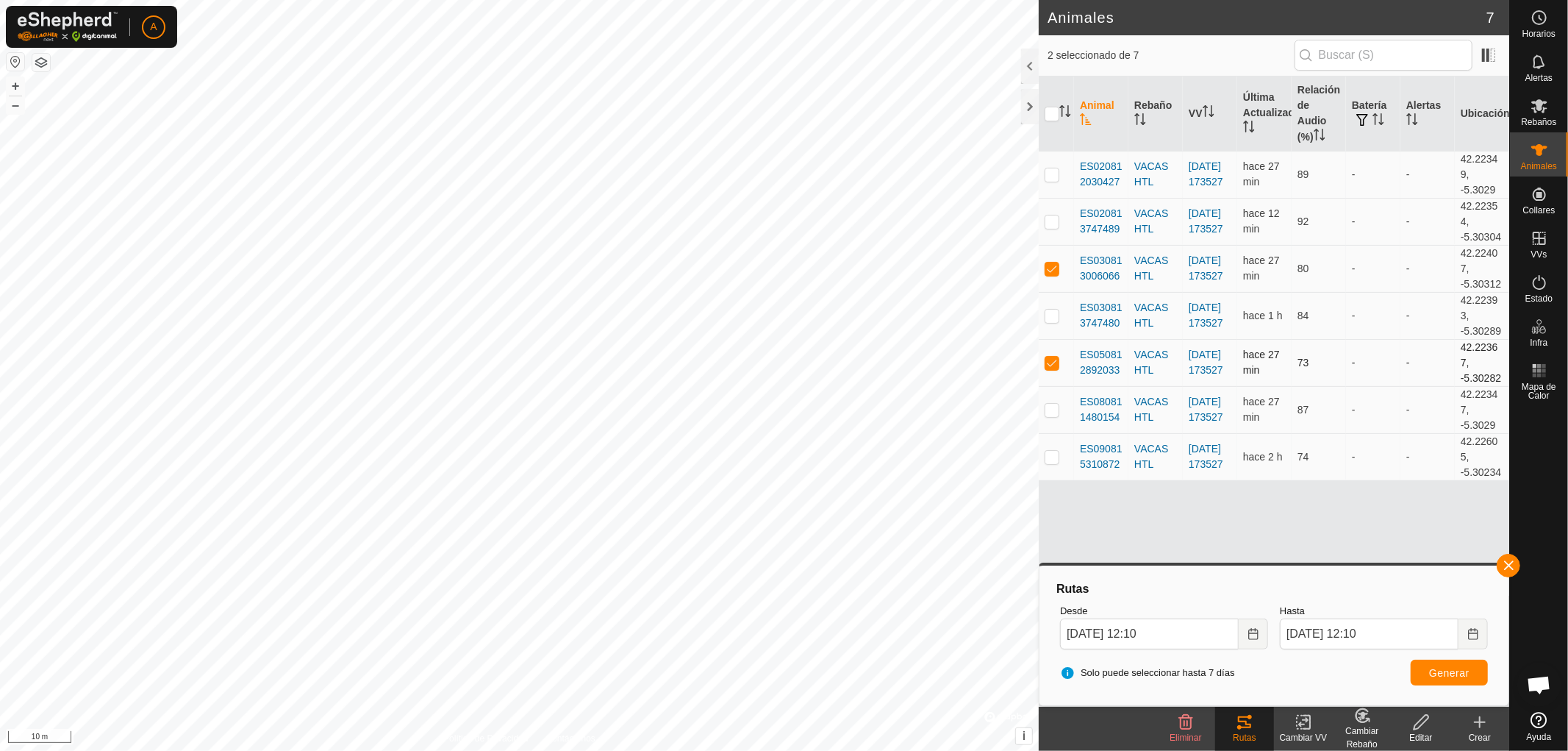
click at [1052, 361] on p-checkbox at bounding box center [1052, 362] width 14 height 12
checkbox input "false"
click at [1464, 667] on span "Generar" at bounding box center [1449, 673] width 40 height 12
click at [1048, 408] on p-checkbox at bounding box center [1052, 410] width 14 height 12
checkbox input "true"
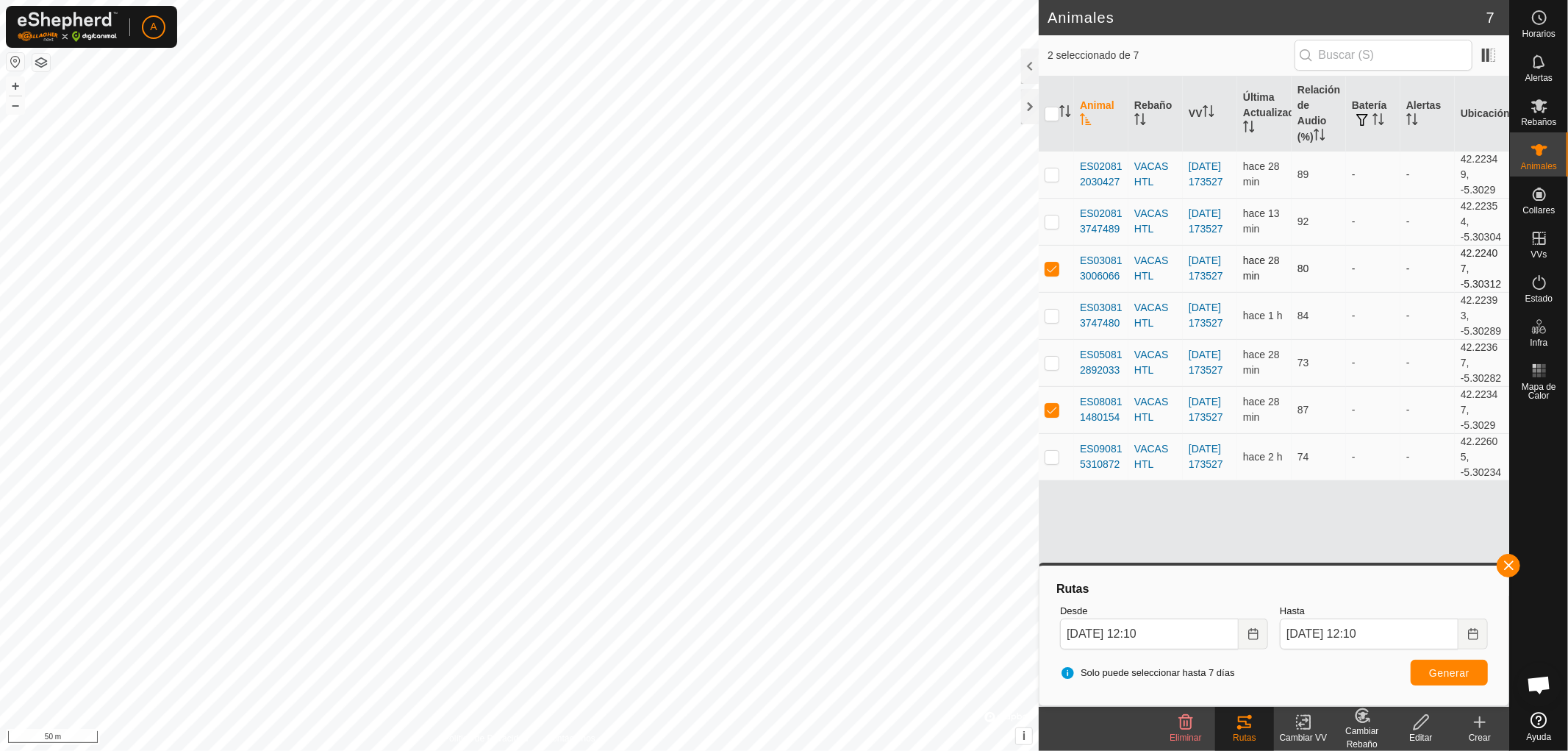
click at [1053, 269] on p-checkbox at bounding box center [1052, 268] width 14 height 12
checkbox input "false"
click at [1424, 665] on button "Generar" at bounding box center [1449, 672] width 78 height 26
click at [1544, 245] on icon at bounding box center [1539, 238] width 18 height 18
click at [1453, 238] on link "En Rotación" at bounding box center [1446, 237] width 126 height 30
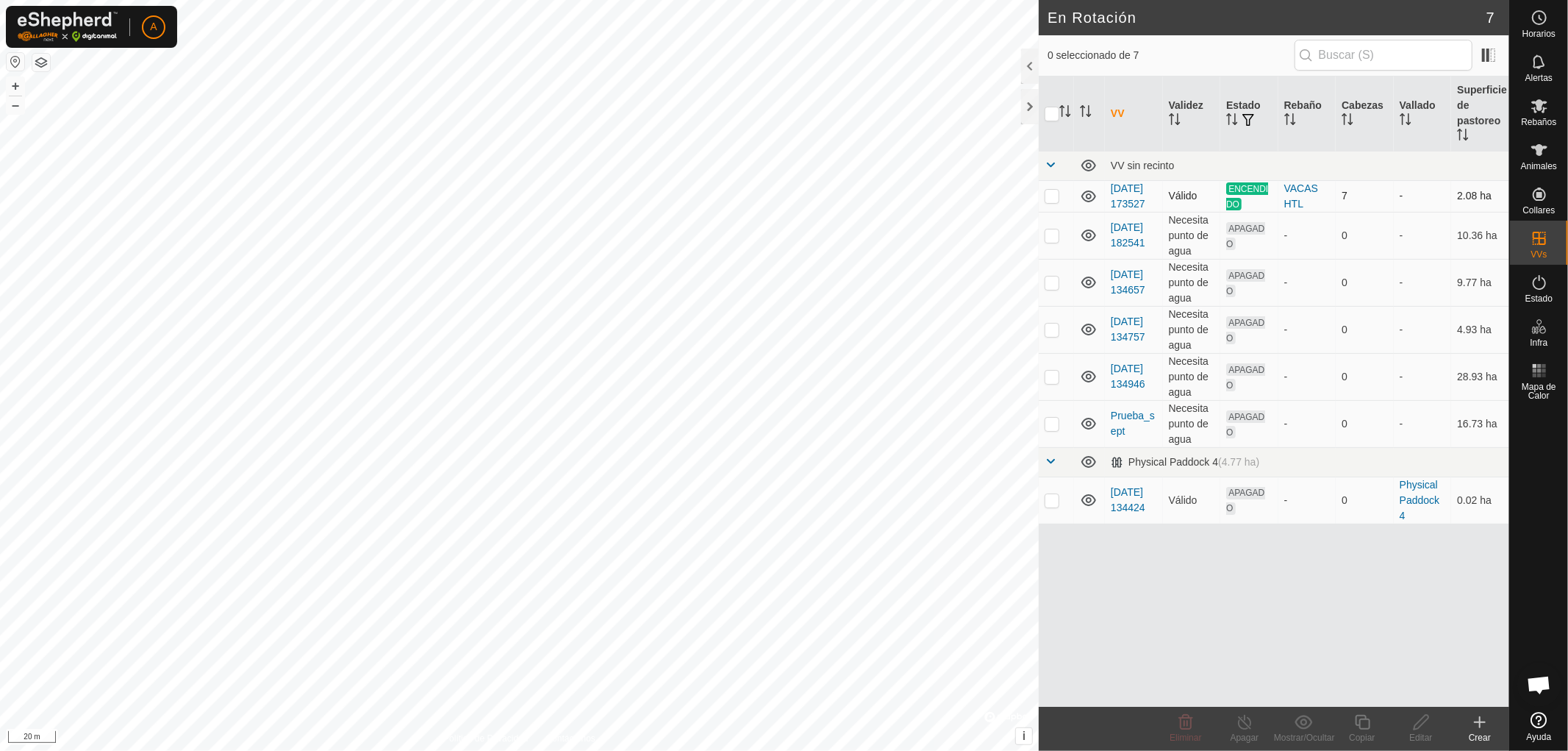
click at [1057, 201] on p-checkbox at bounding box center [1052, 196] width 14 height 12
checkbox input "true"
click at [1240, 731] on div "Apagar" at bounding box center [1244, 738] width 59 height 13
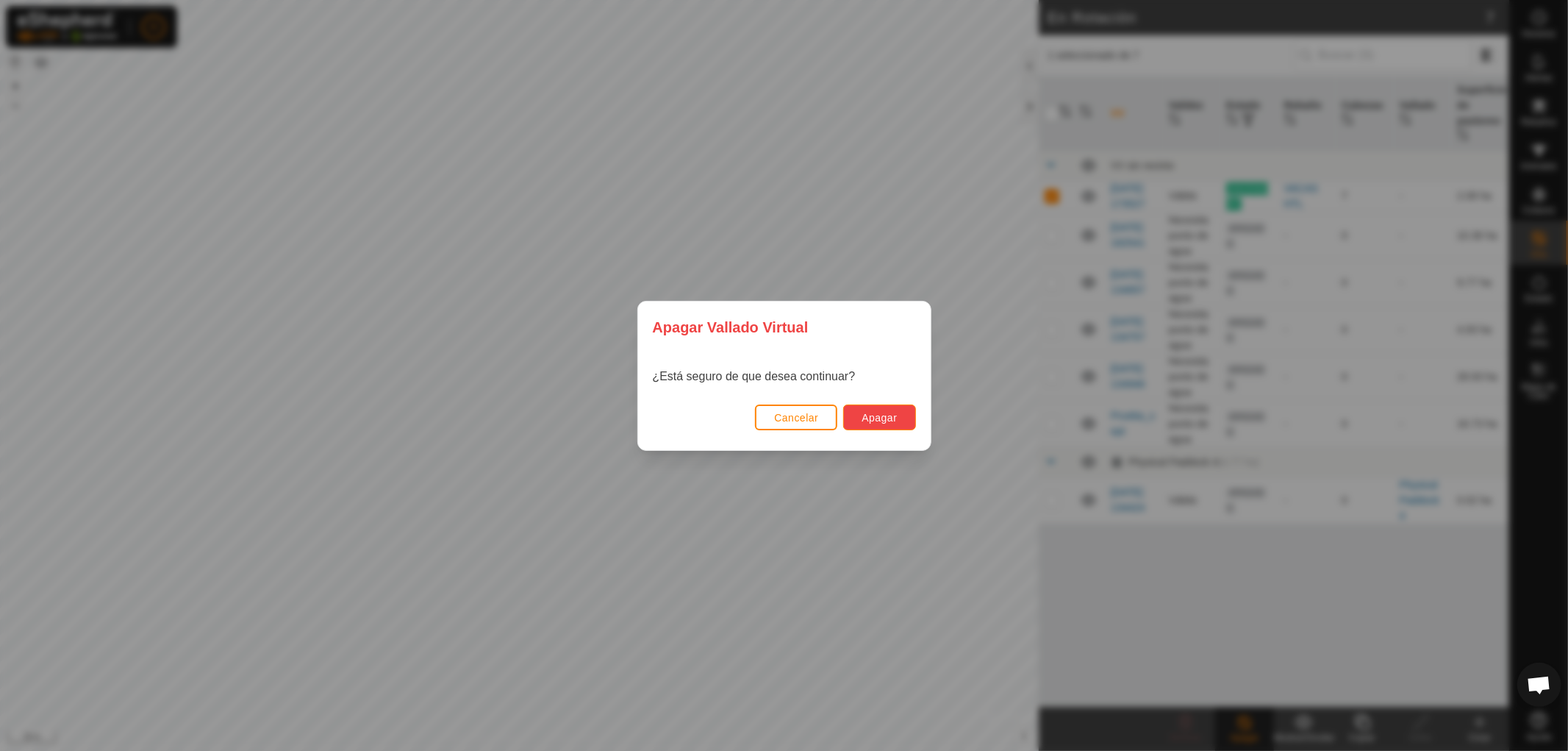
click at [892, 416] on span "Apagar" at bounding box center [879, 417] width 35 height 12
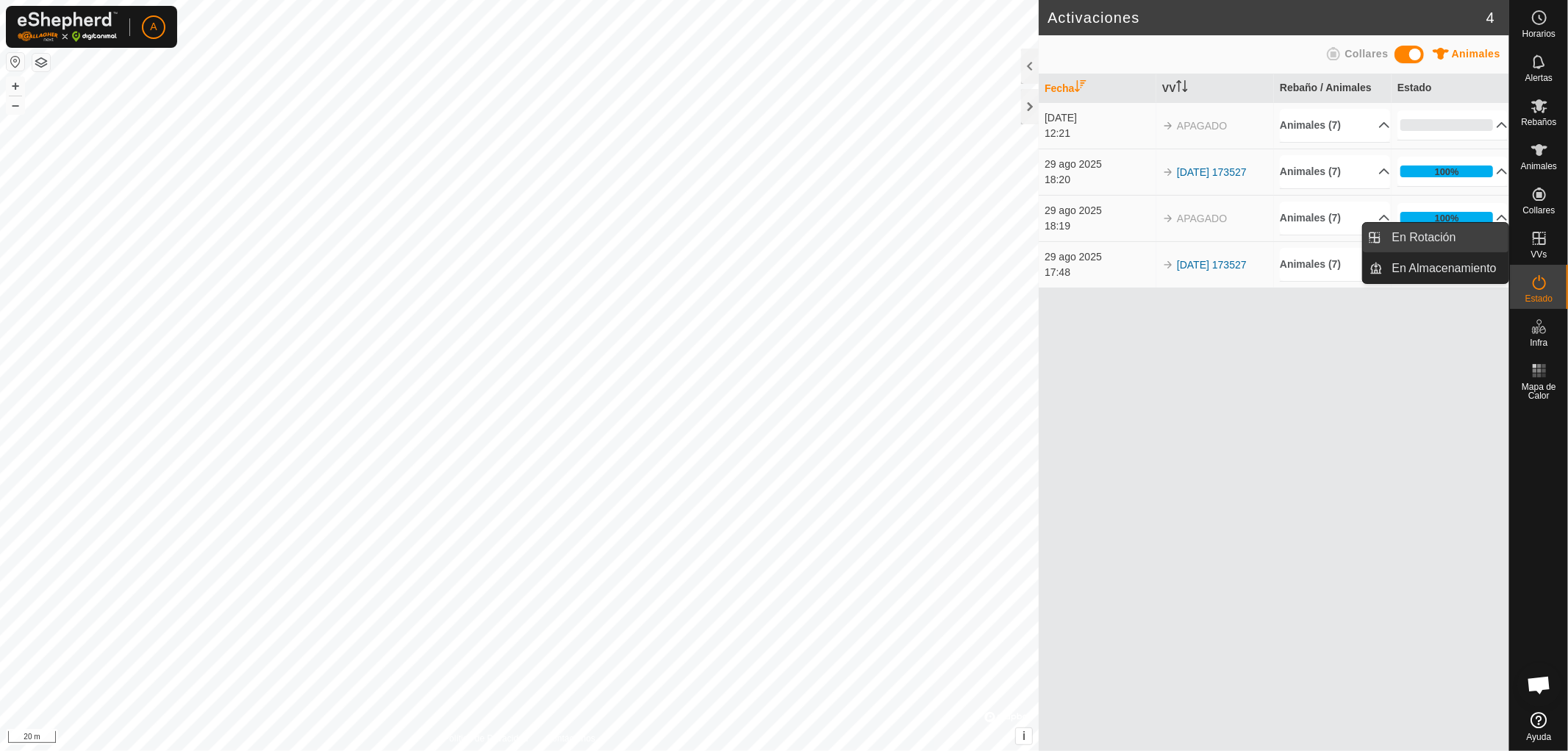
click at [1460, 240] on link "En Rotación" at bounding box center [1446, 237] width 126 height 30
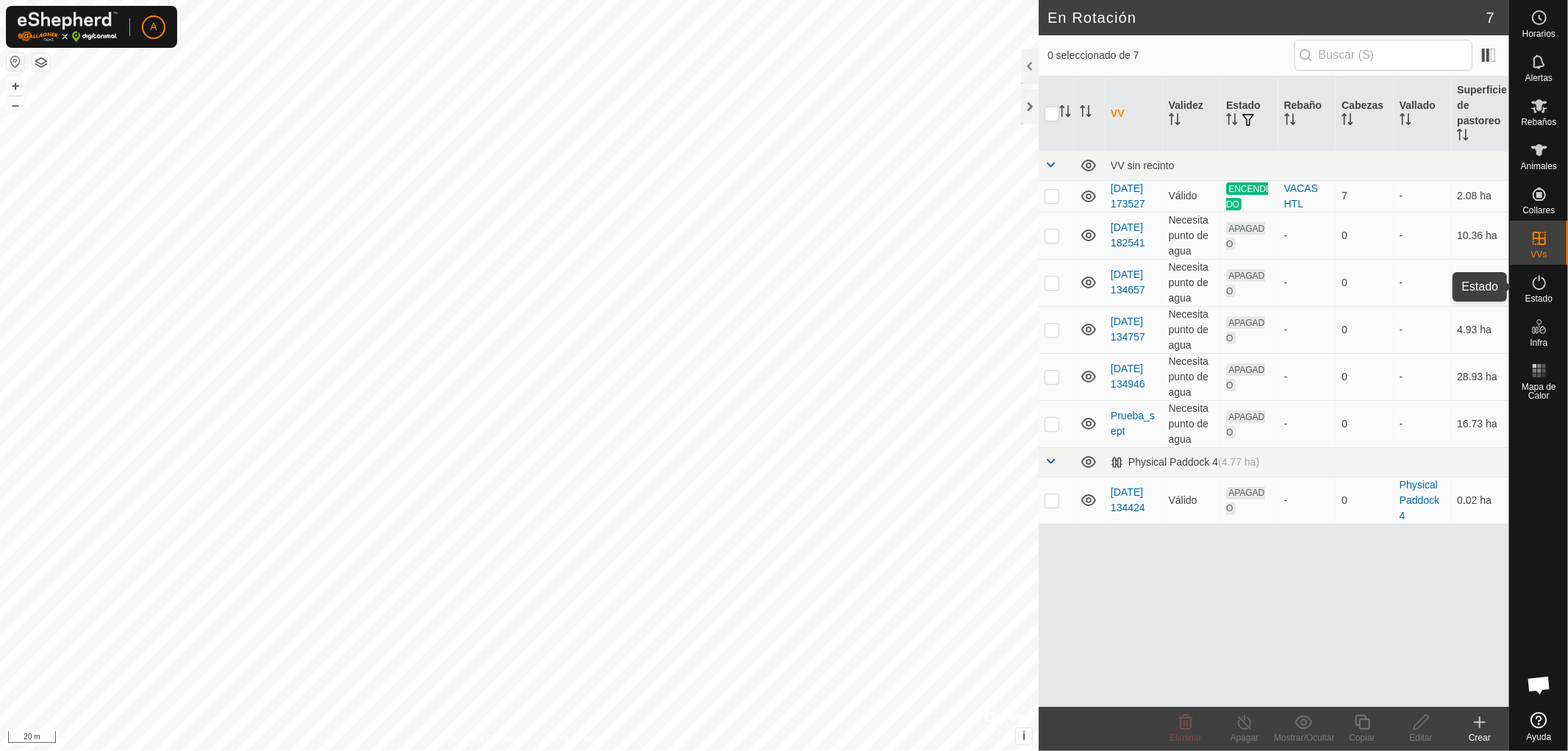
click at [1544, 284] on icon at bounding box center [1539, 282] width 18 height 18
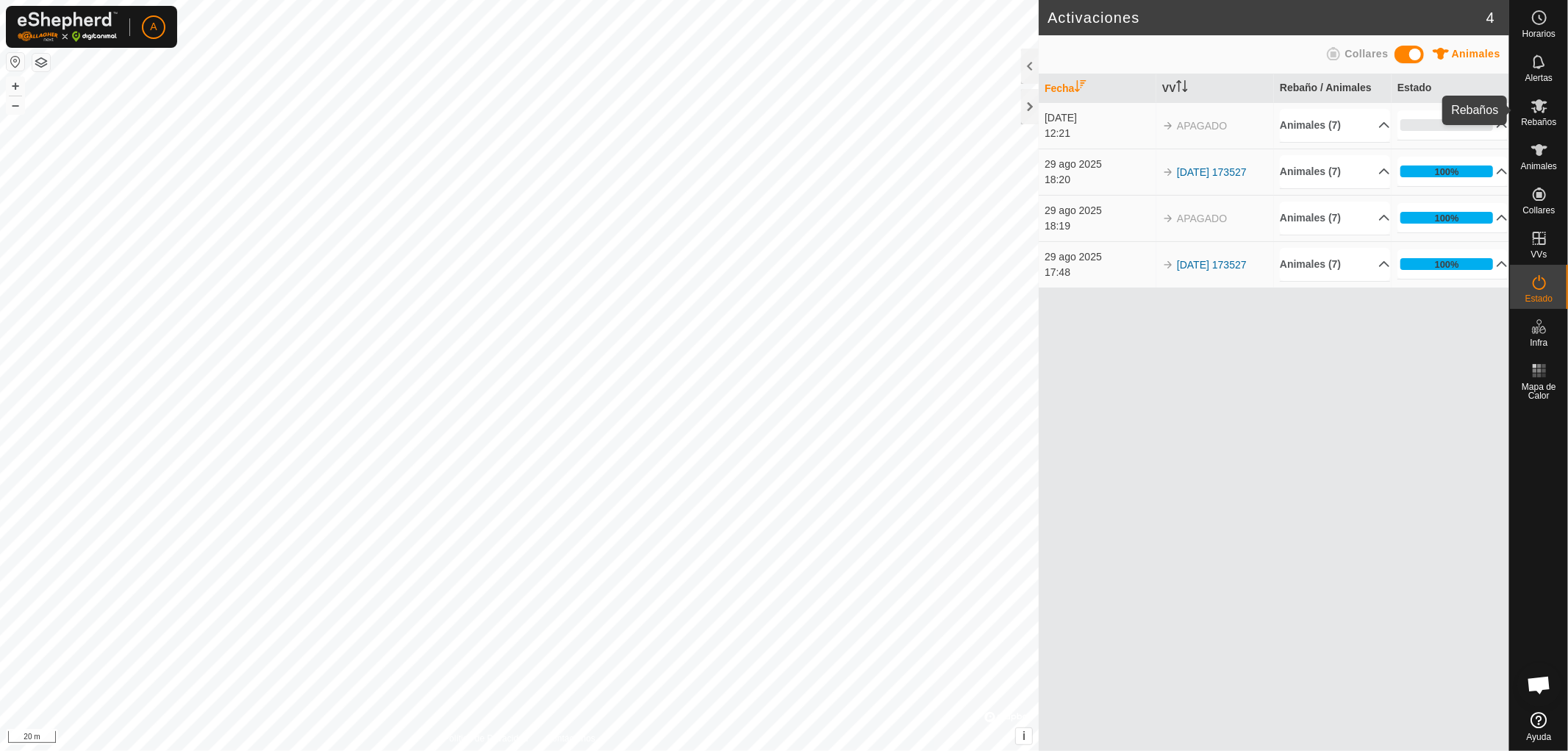
click at [1533, 109] on icon at bounding box center [1539, 105] width 18 height 18
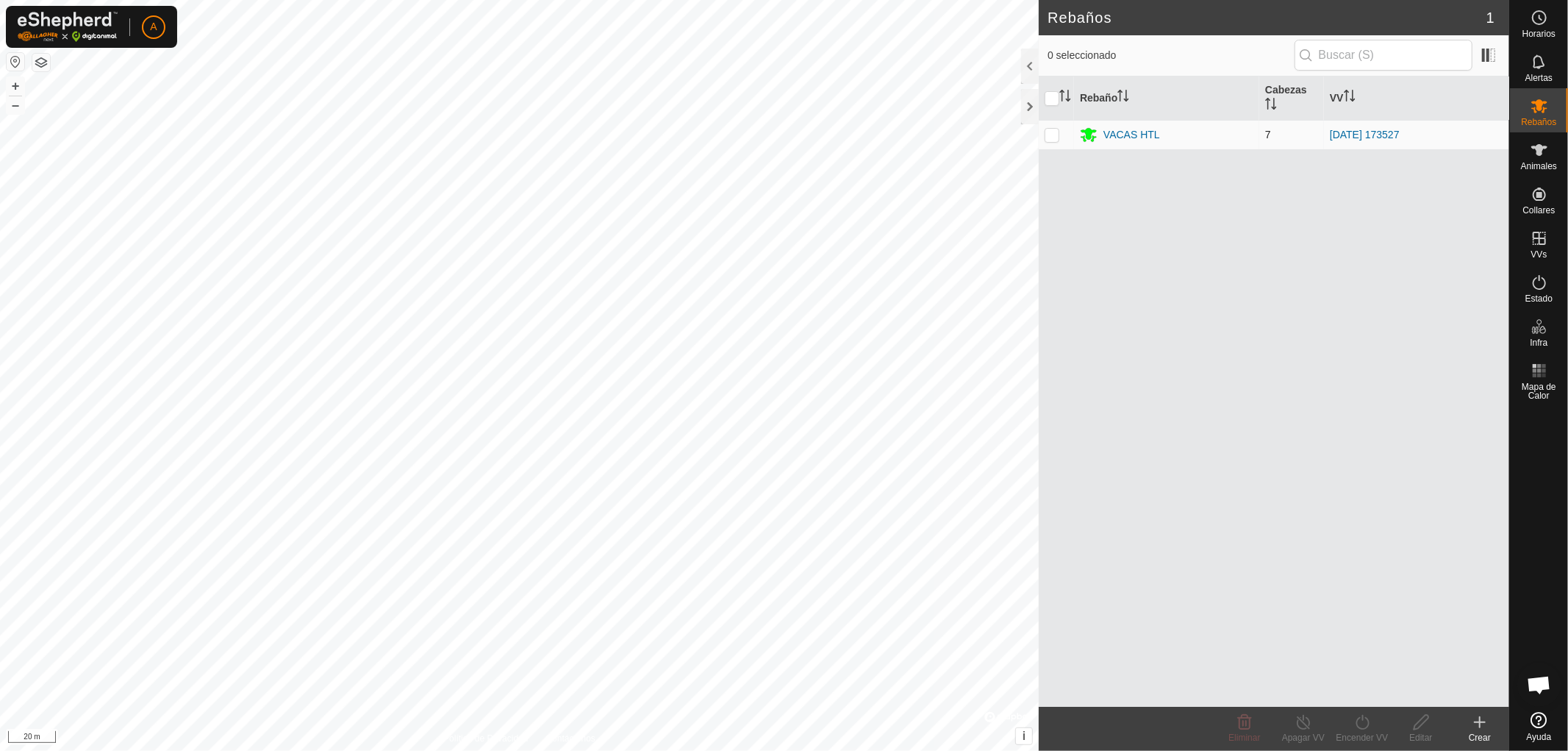
click at [1050, 132] on p-checkbox at bounding box center [1052, 135] width 14 height 12
checkbox input "true"
click at [1166, 138] on div "VACAS HTL" at bounding box center [1166, 134] width 174 height 18
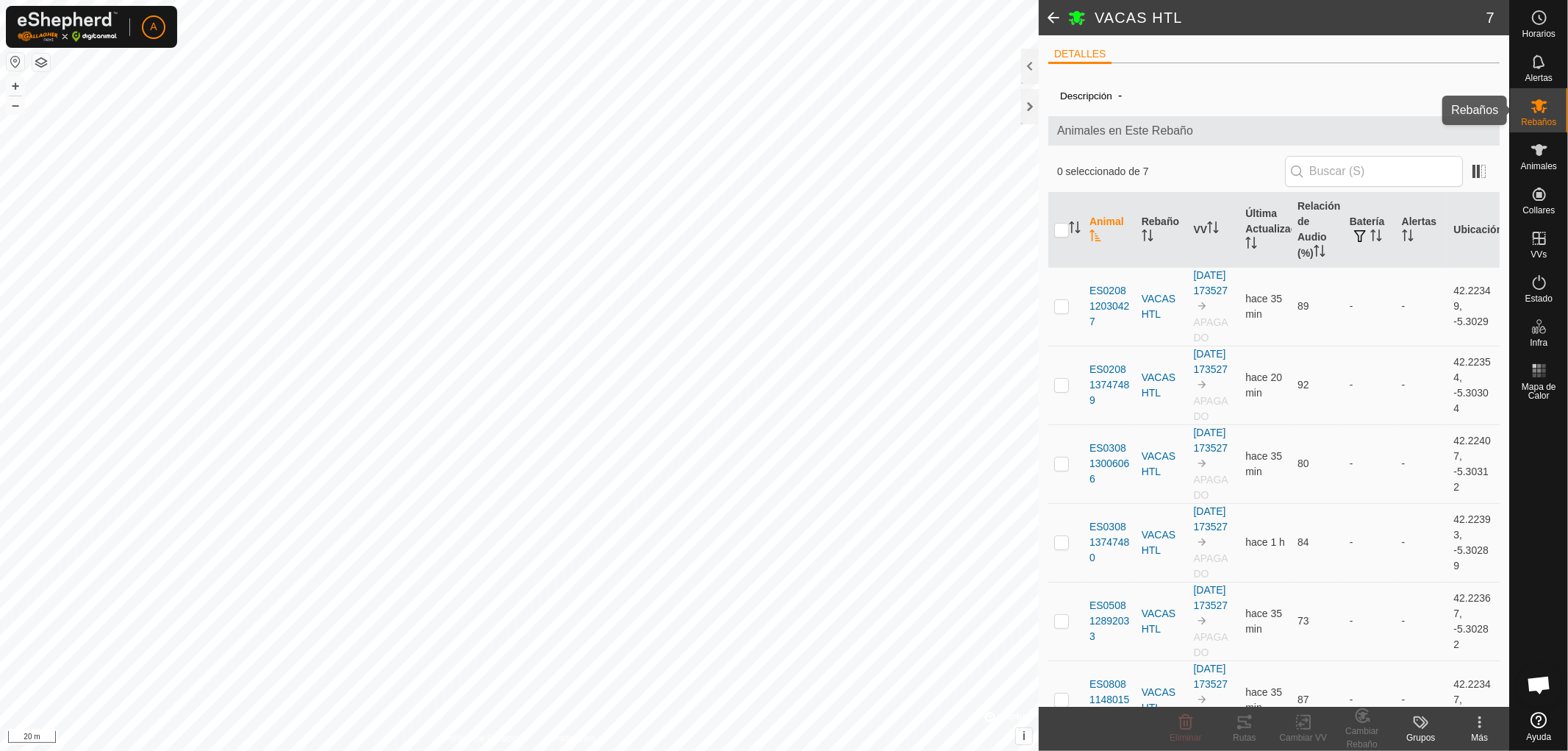
click at [1528, 106] on es-mob-svg-icon at bounding box center [1539, 106] width 26 height 24
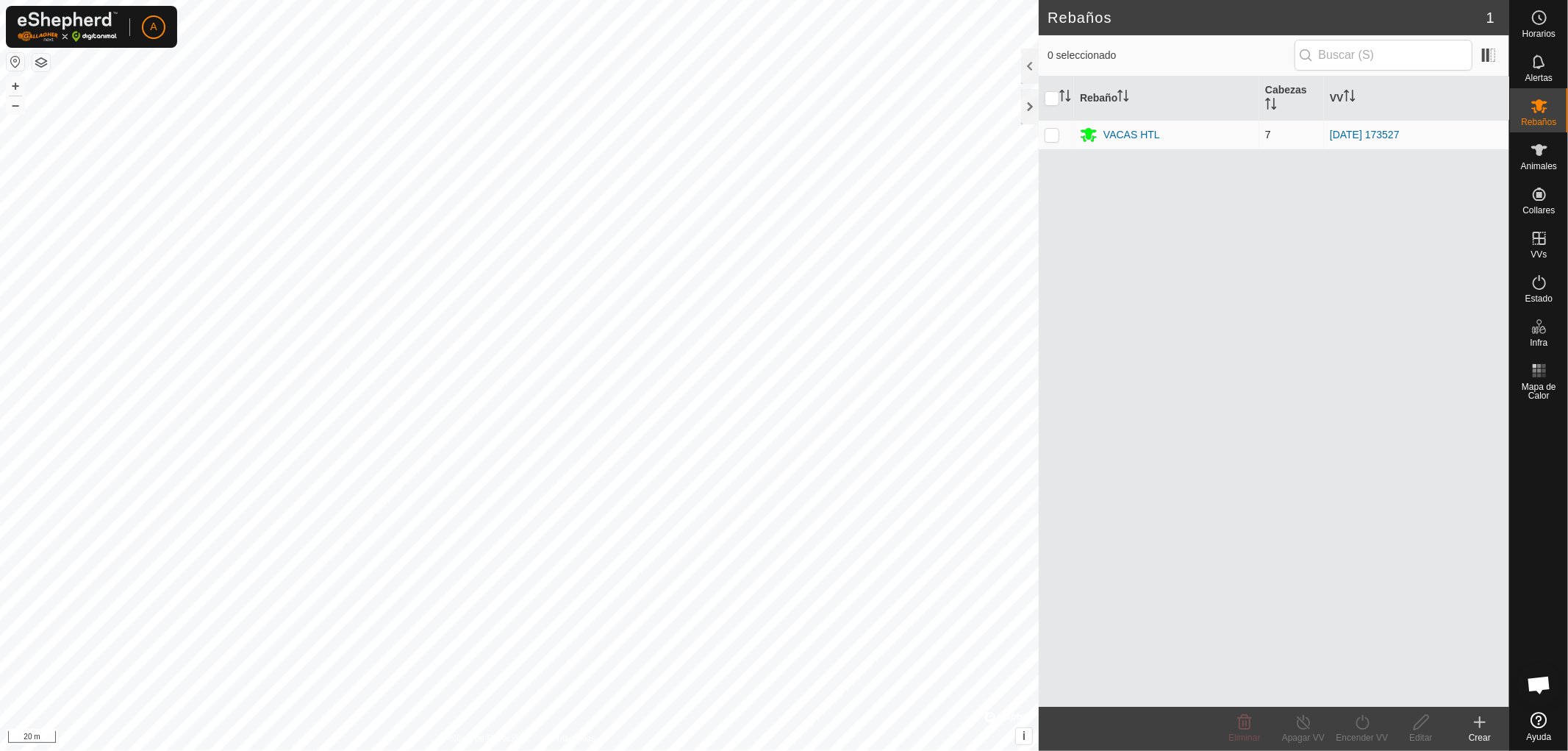
click at [1056, 133] on p-checkbox at bounding box center [1052, 135] width 14 height 12
checkbox input "true"
click at [1539, 153] on icon at bounding box center [1539, 150] width 16 height 12
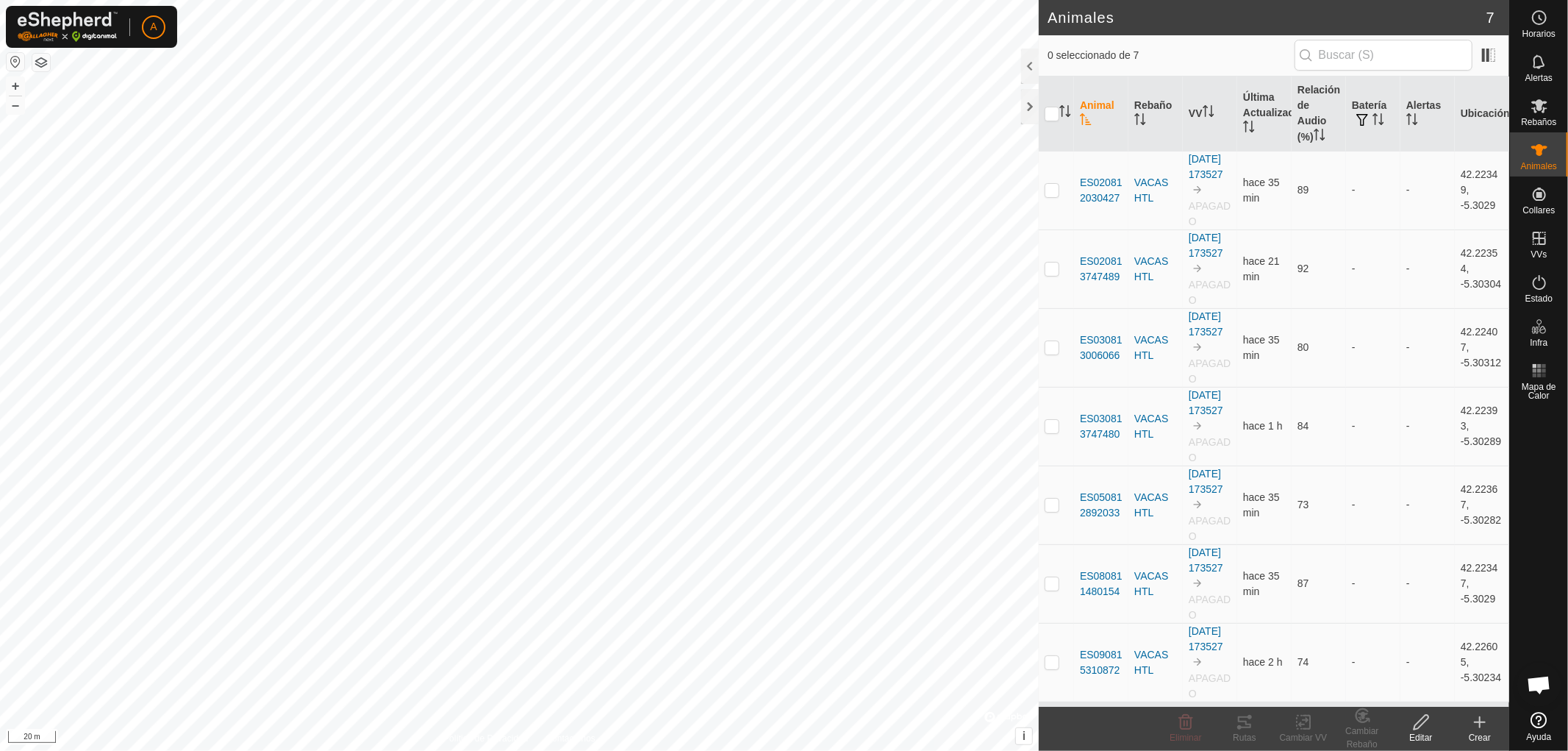
click at [1534, 155] on icon at bounding box center [1539, 149] width 18 height 18
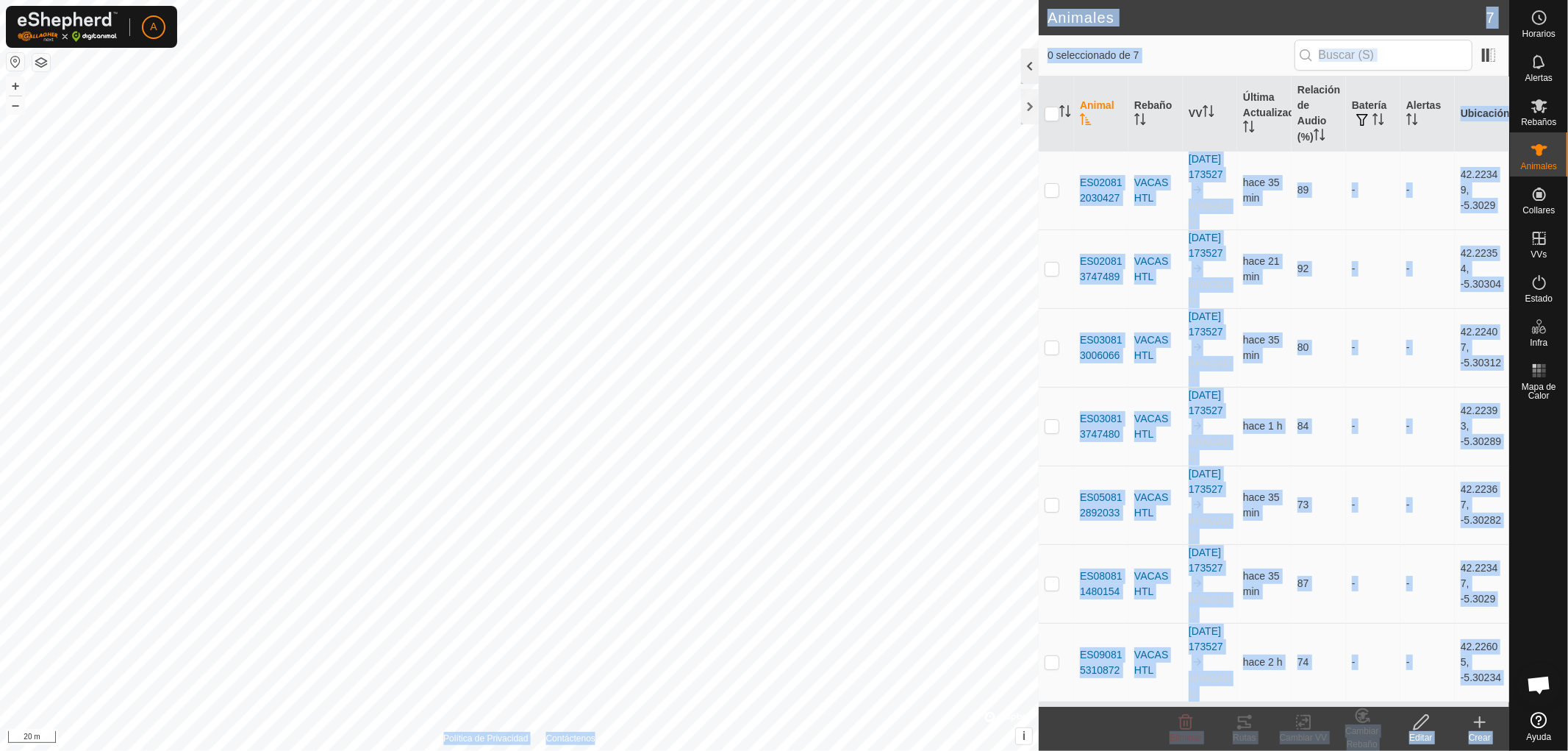
click at [993, 64] on div "Animales 7 0 seleccionado de 7 Animal Rebaño VV Última Actualización Relación d…" at bounding box center [754, 375] width 1509 height 751
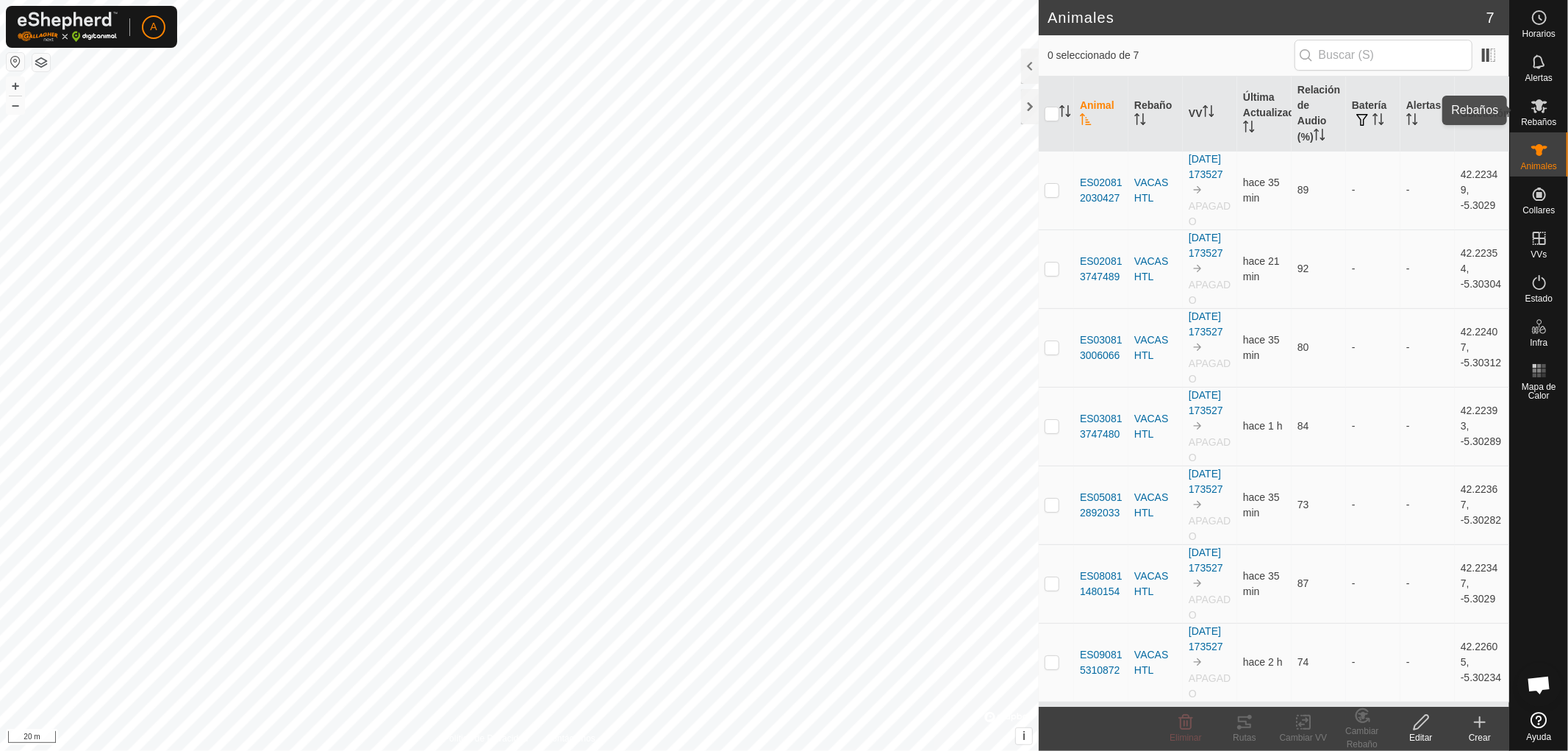
click at [1539, 105] on icon at bounding box center [1539, 106] width 16 height 14
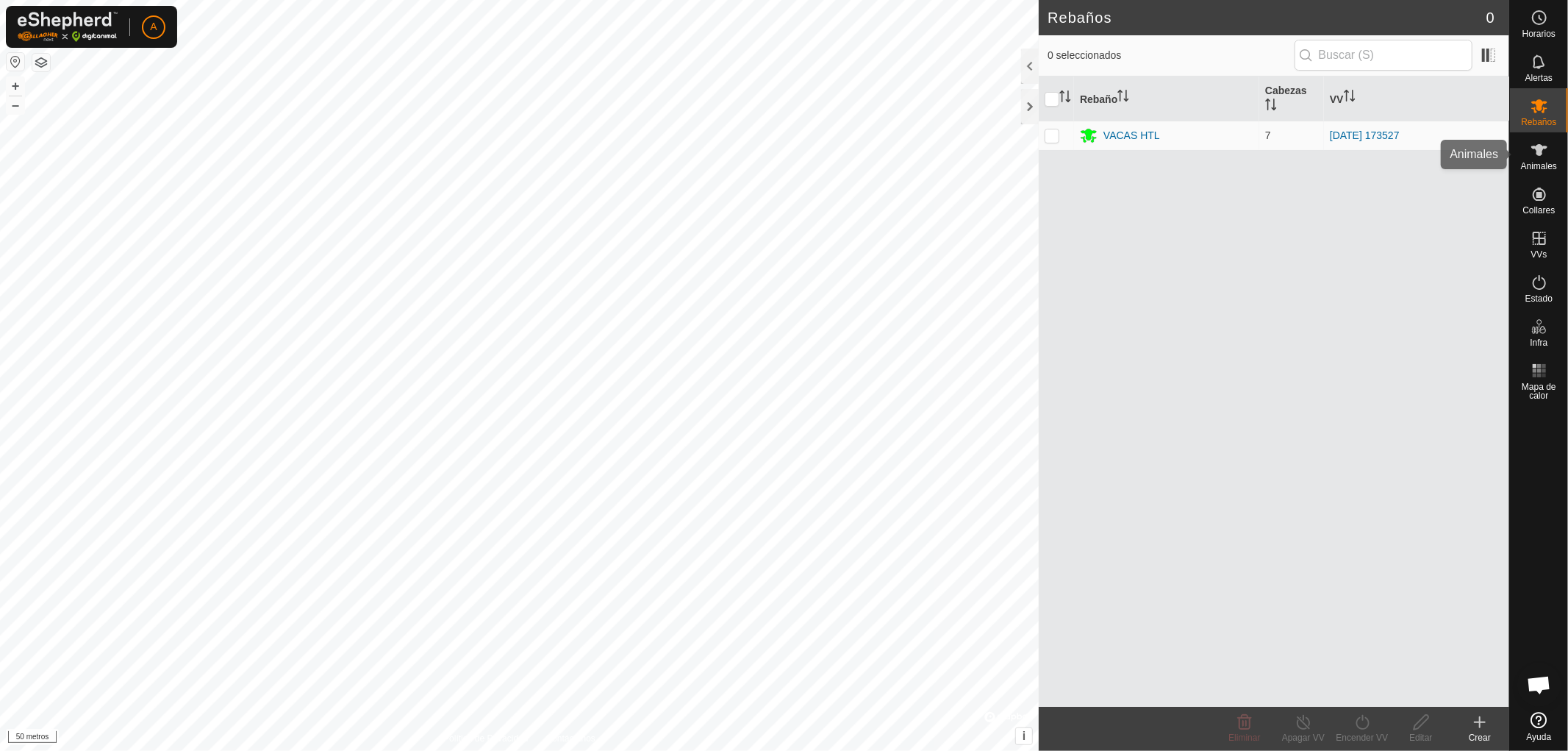
click at [1559, 158] on div "Animales" at bounding box center [1539, 154] width 58 height 44
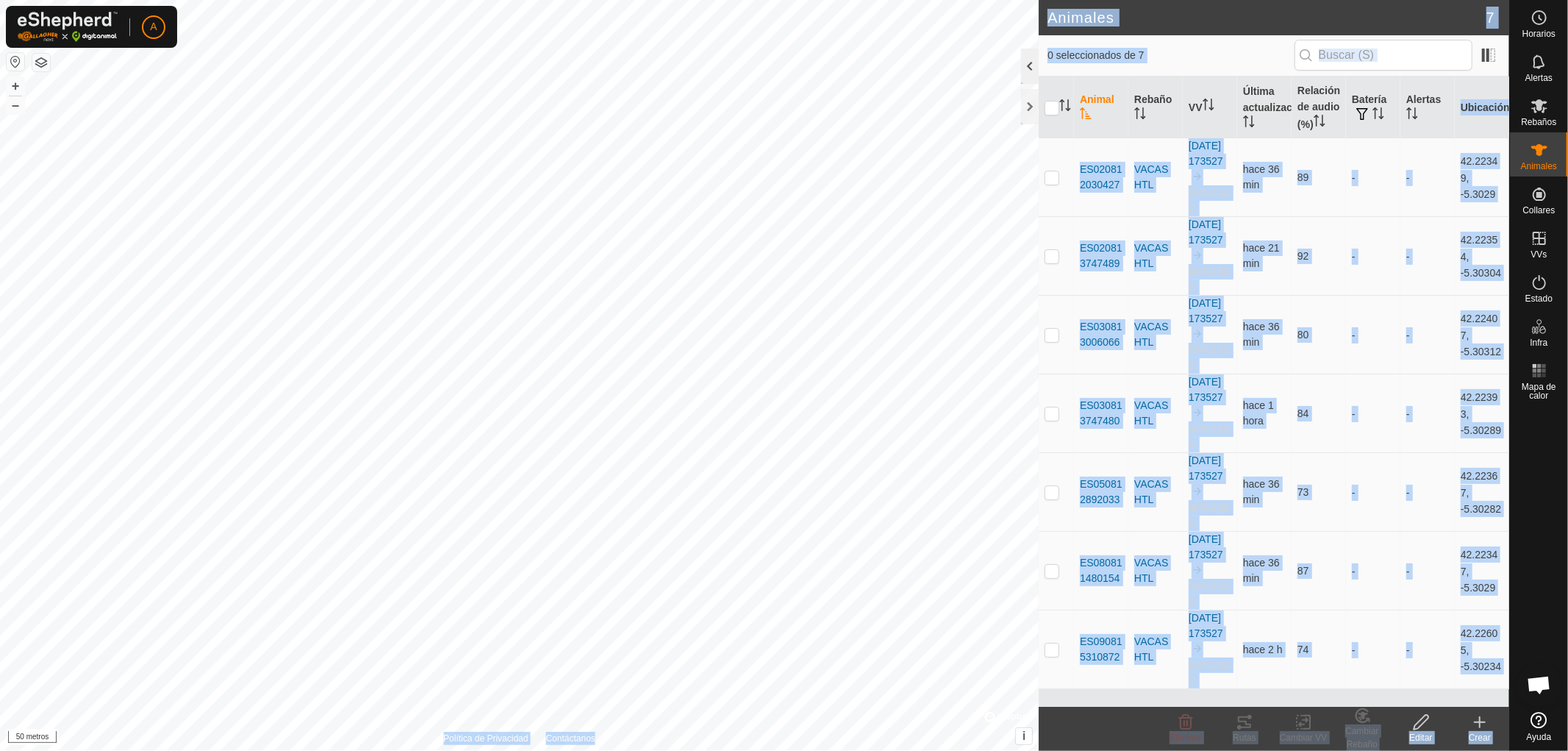
click at [943, 72] on div "Animales 7 0 seleccionados de 7 Animal Rebaño VV Última actualización Relación …" at bounding box center [754, 375] width 1509 height 751
click at [1029, 106] on div at bounding box center [1030, 107] width 18 height 35
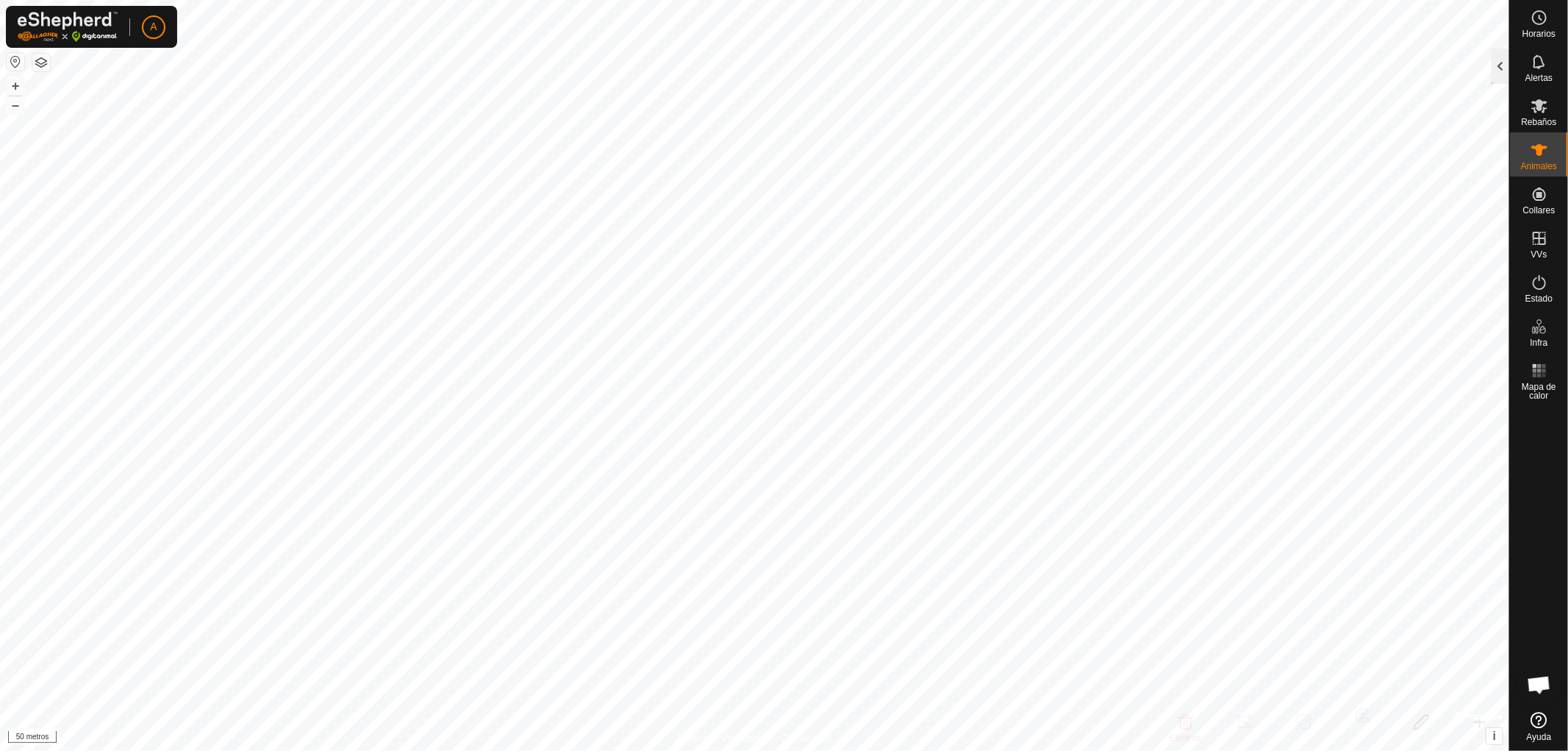
click at [1498, 67] on div at bounding box center [1500, 67] width 18 height 35
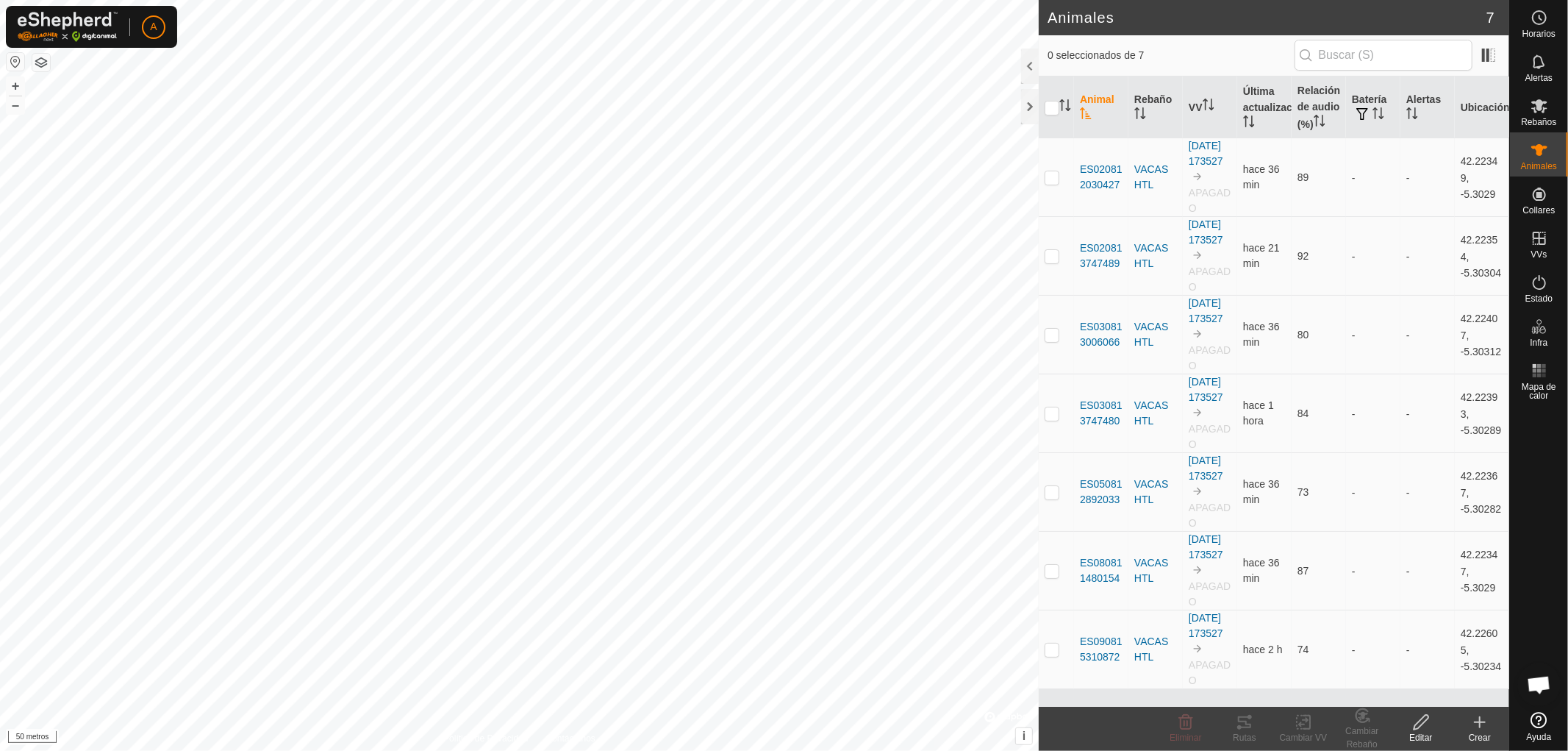
click at [1105, 20] on div "Animales 7 0 seleccionados de 7 Animal Rebaño VV Última actualización Relación …" at bounding box center [754, 375] width 1509 height 751
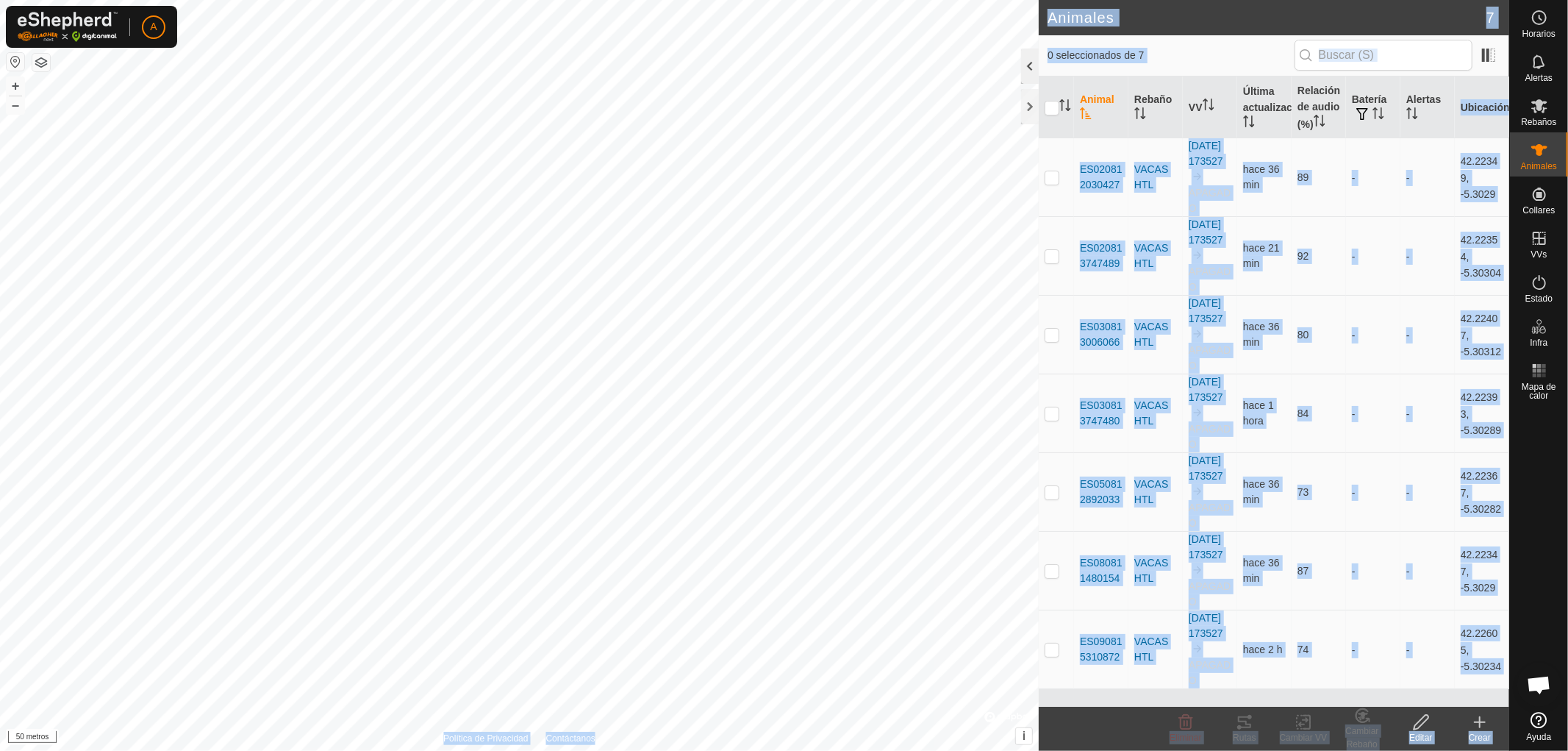
click at [997, 70] on div "Animales 7 0 seleccionados de 7 Animal Rebaño VV Última actualización Relación …" at bounding box center [754, 375] width 1509 height 751
click at [1031, 67] on div at bounding box center [1030, 67] width 18 height 35
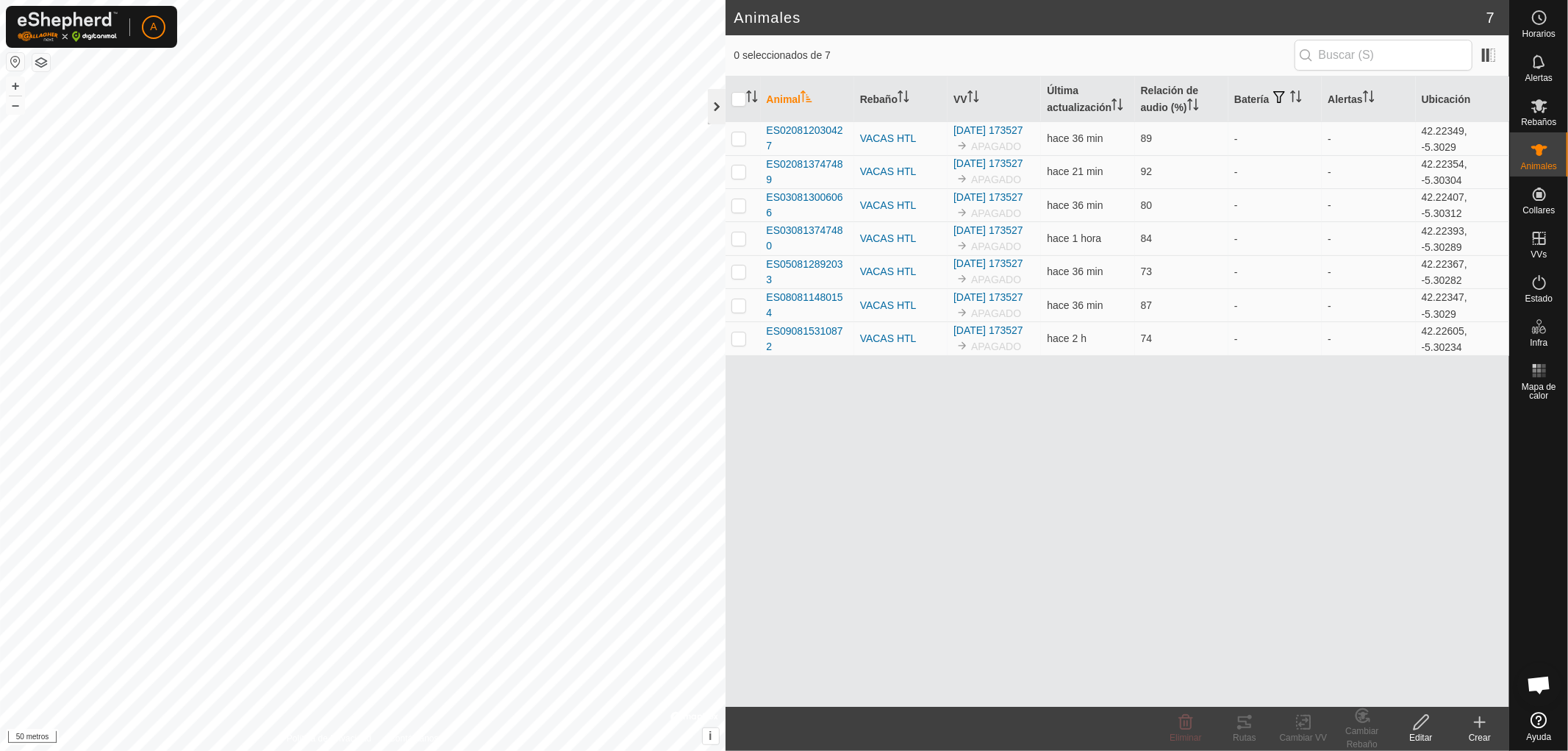
click at [713, 105] on div at bounding box center [716, 107] width 18 height 35
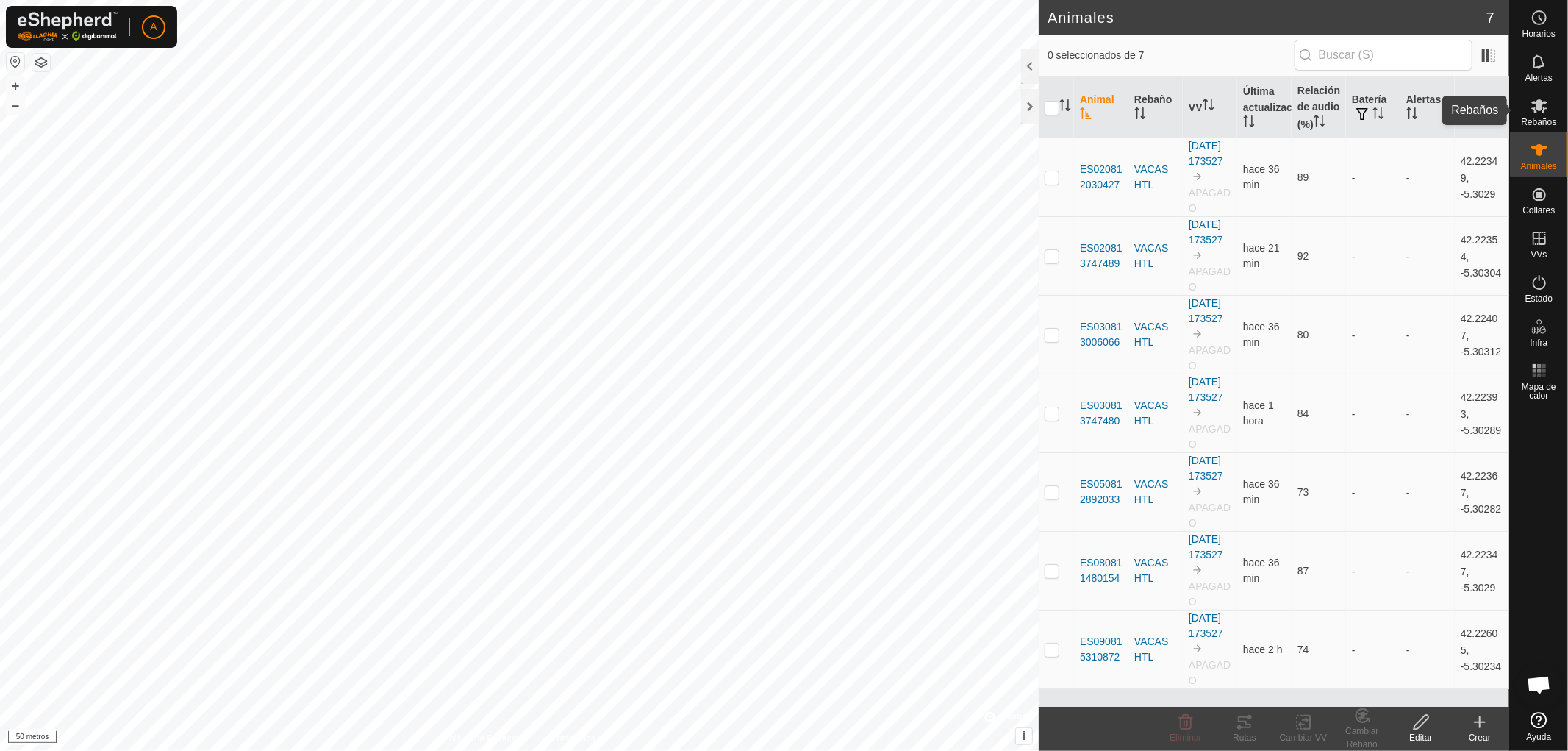
click at [1533, 105] on icon at bounding box center [1539, 105] width 18 height 18
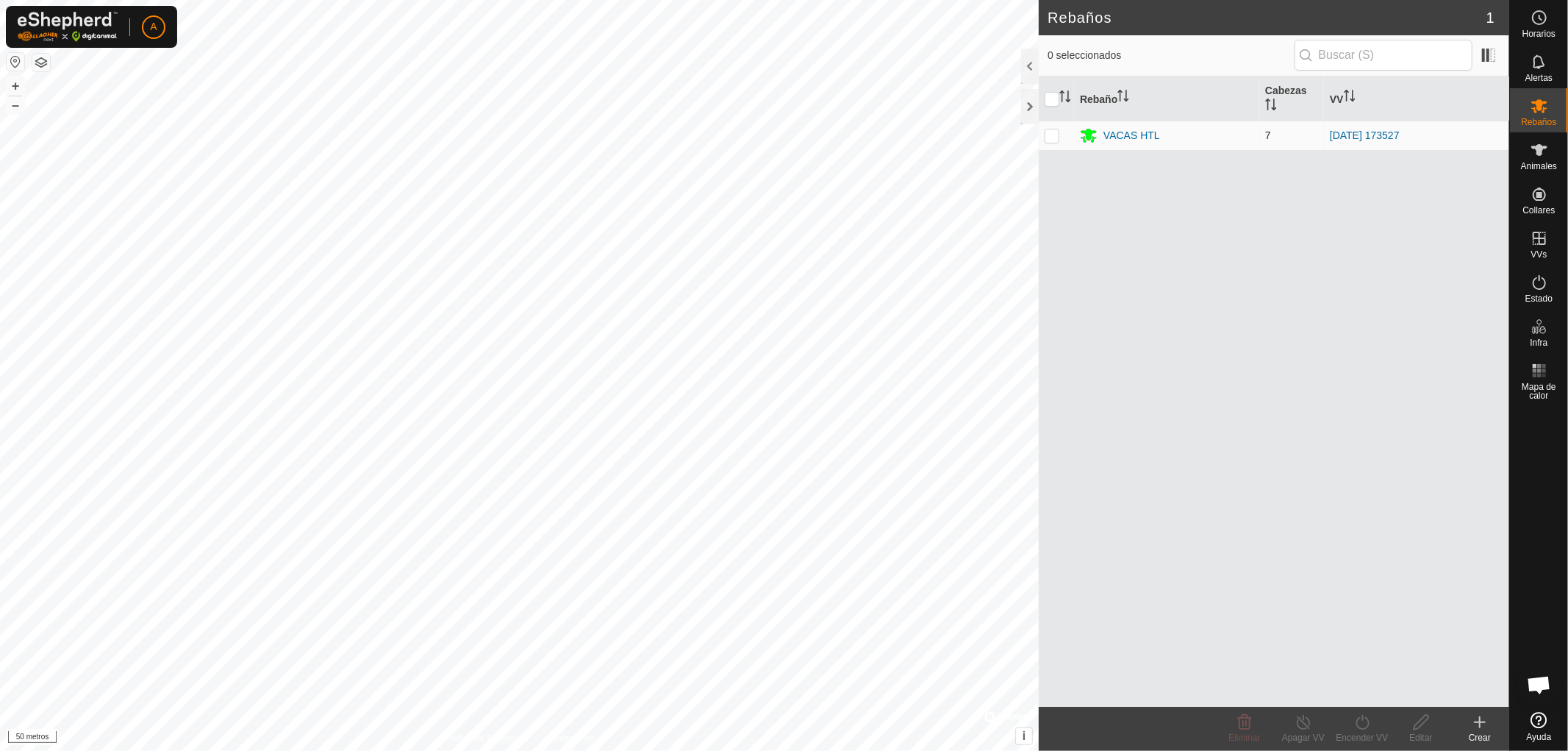
click at [1058, 133] on p-checkbox at bounding box center [1052, 136] width 14 height 12
checkbox input "true"
click at [1531, 152] on icon at bounding box center [1539, 149] width 18 height 18
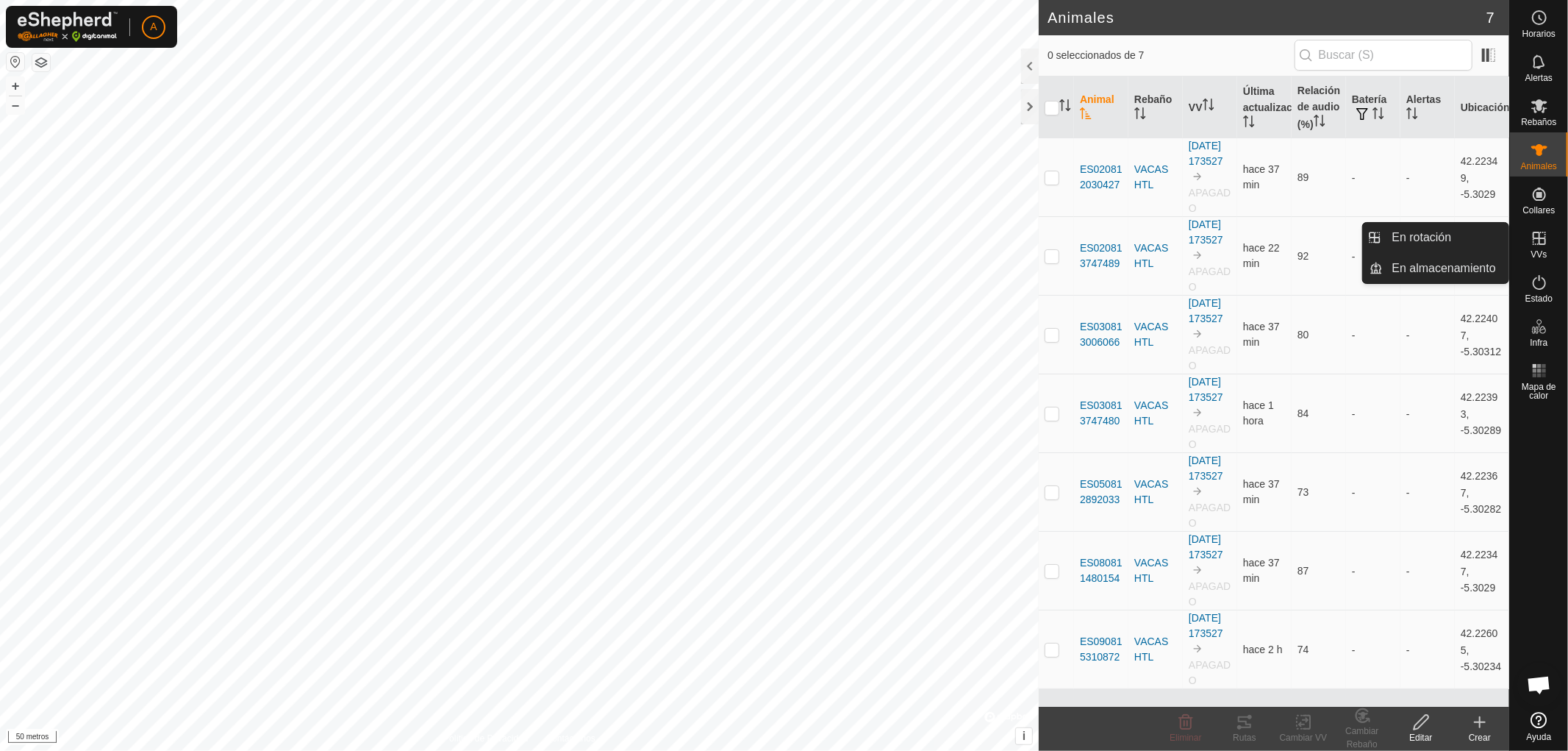
click at [1546, 243] on icon at bounding box center [1539, 238] width 18 height 18
click at [1451, 239] on link "En rotación" at bounding box center [1446, 237] width 126 height 30
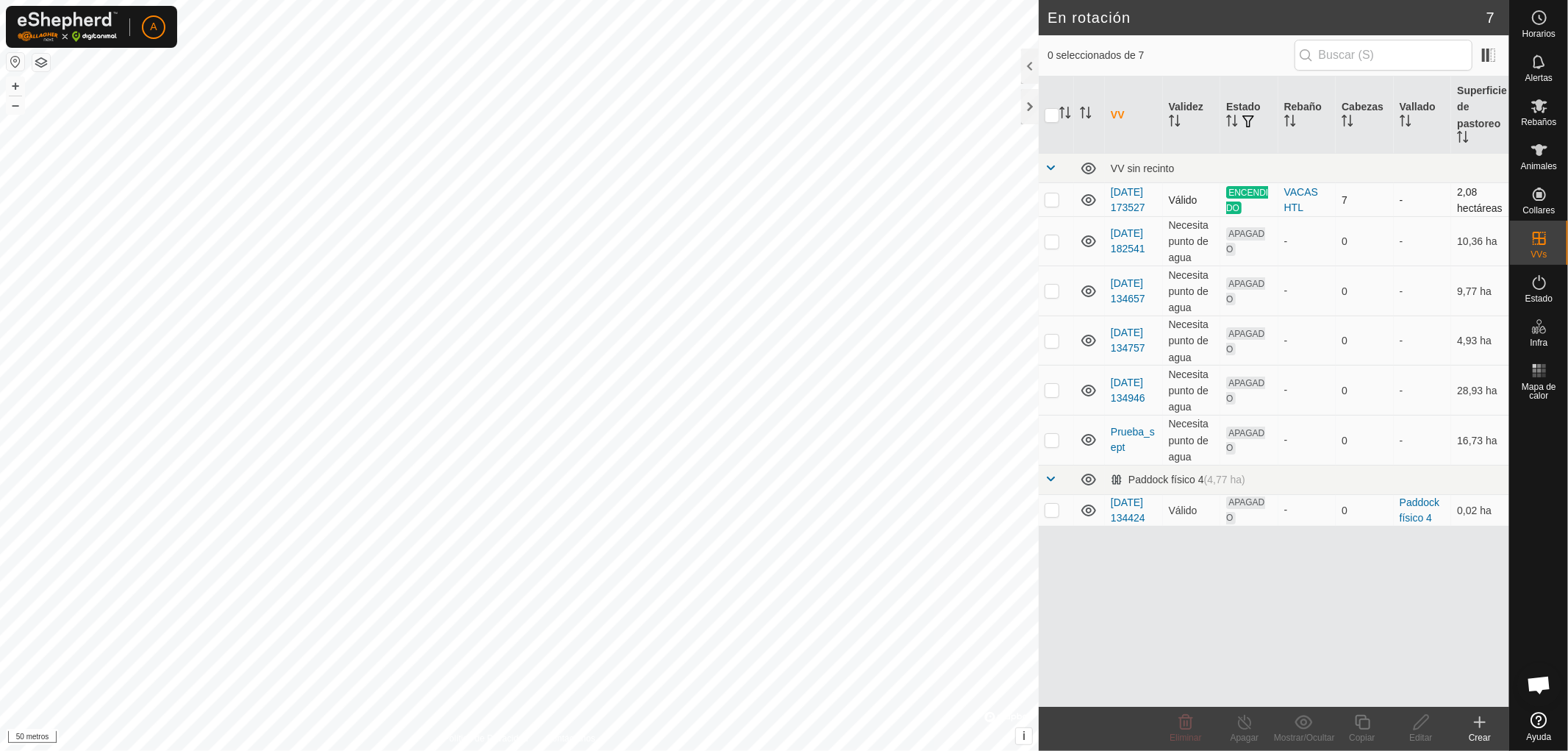
click at [1050, 205] on p-checkbox at bounding box center [1052, 199] width 14 height 12
click at [1051, 205] on p-checkbox at bounding box center [1052, 199] width 14 height 12
checkbox input "true"
click at [1240, 723] on icon at bounding box center [1244, 721] width 19 height 18
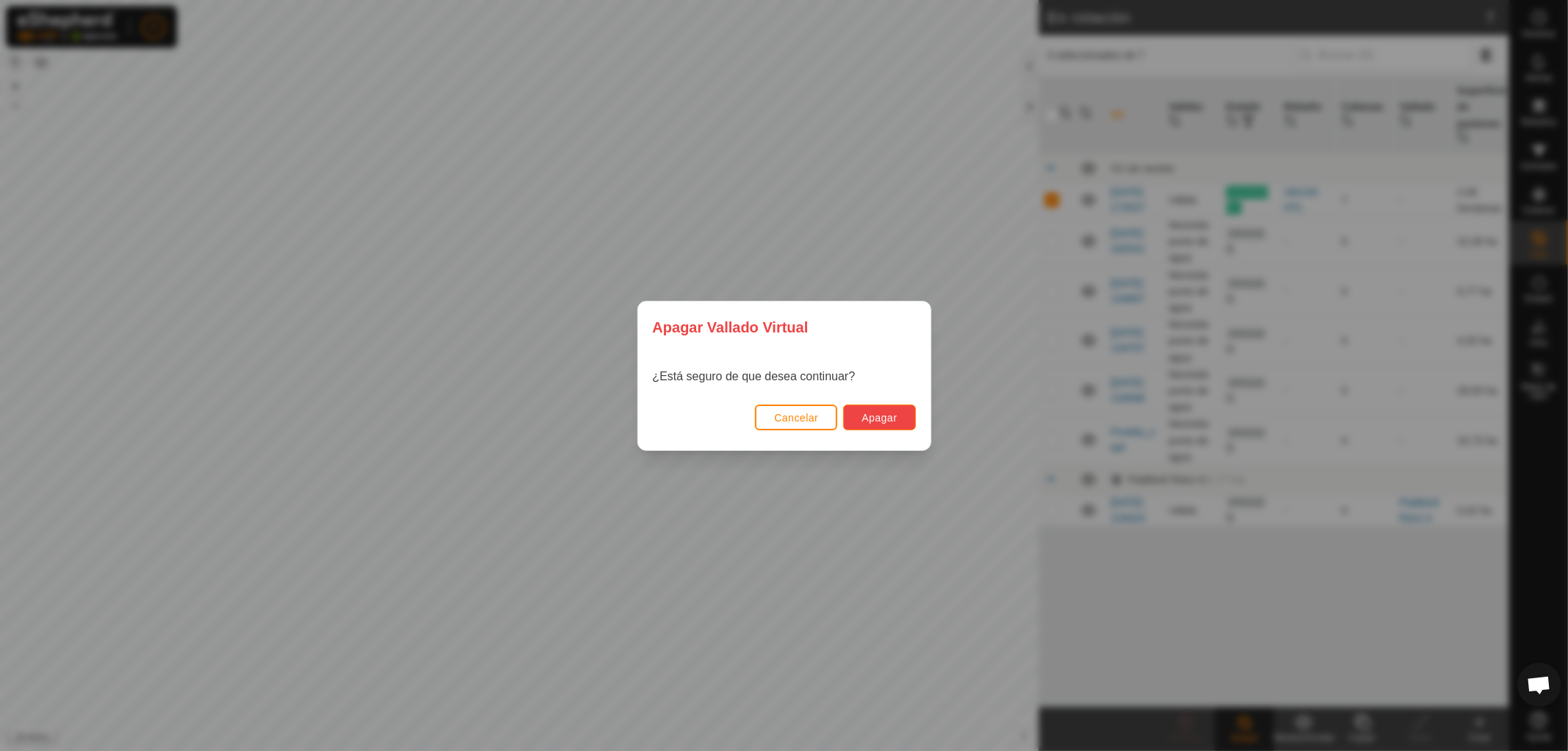
click at [884, 413] on font "Apagar" at bounding box center [879, 417] width 35 height 12
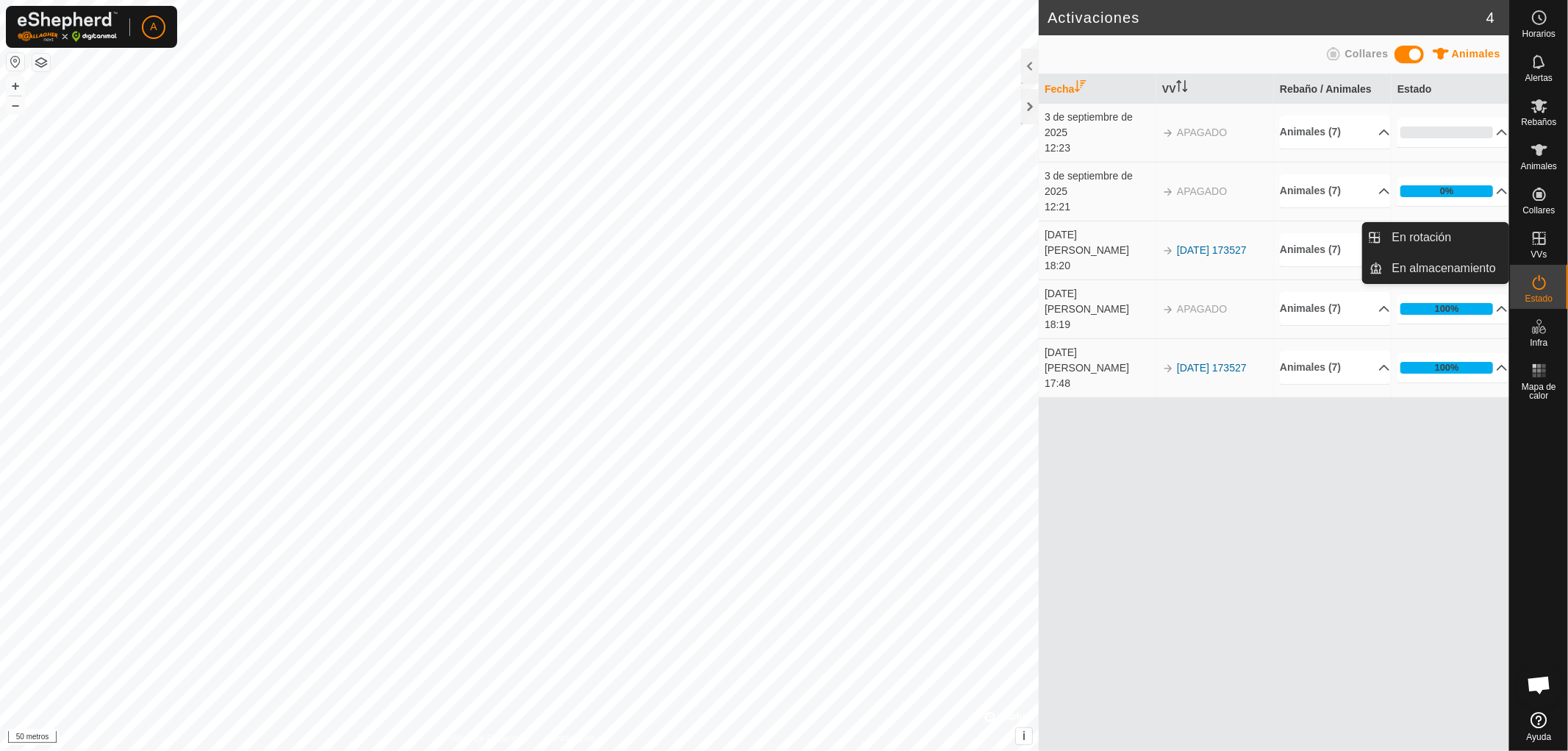
click at [1539, 239] on icon at bounding box center [1539, 239] width 13 height 13
click at [1436, 239] on link "En rotación" at bounding box center [1446, 237] width 126 height 30
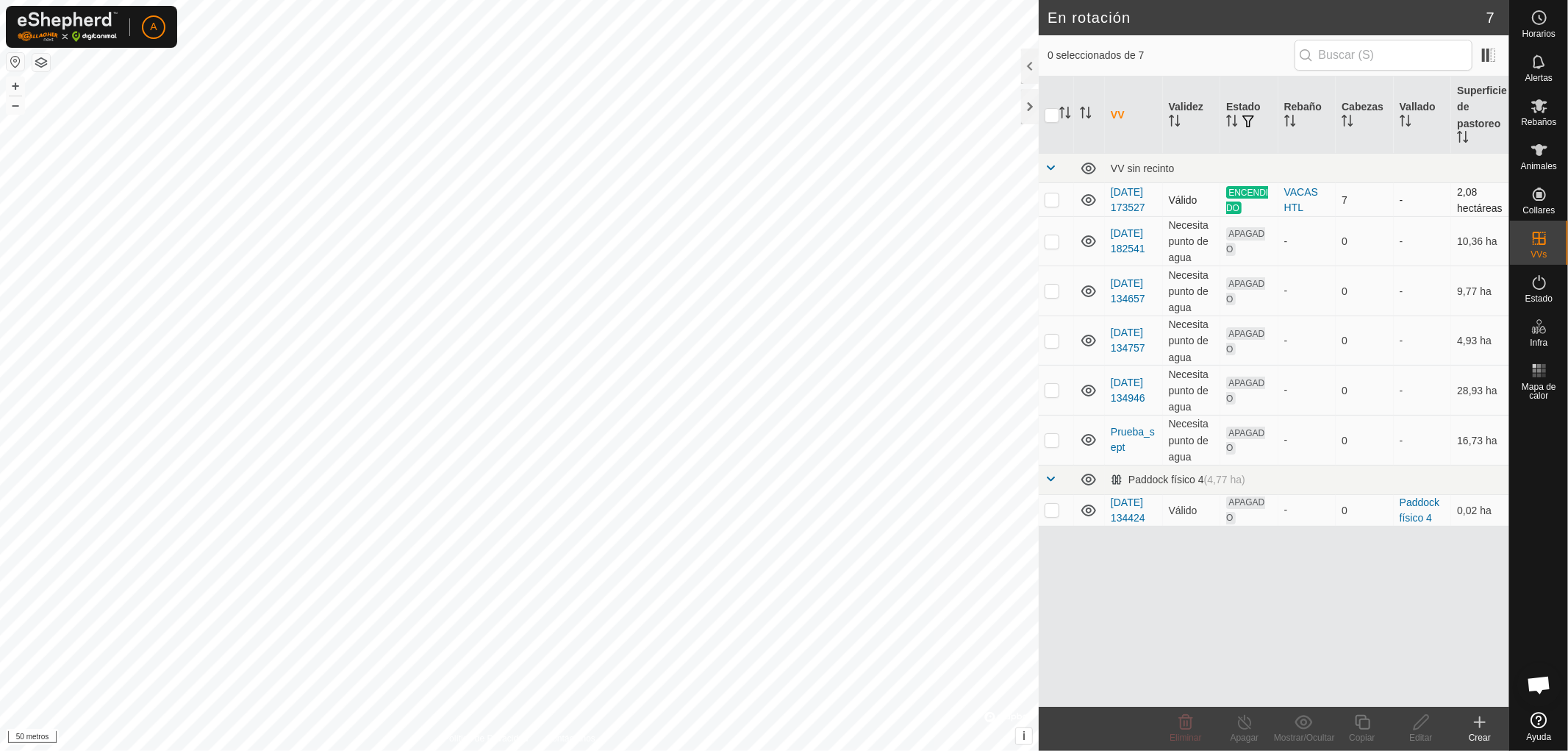
click at [1052, 204] on p-checkbox at bounding box center [1052, 199] width 14 height 12
checkbox input "true"
